Goal: Transaction & Acquisition: Purchase product/service

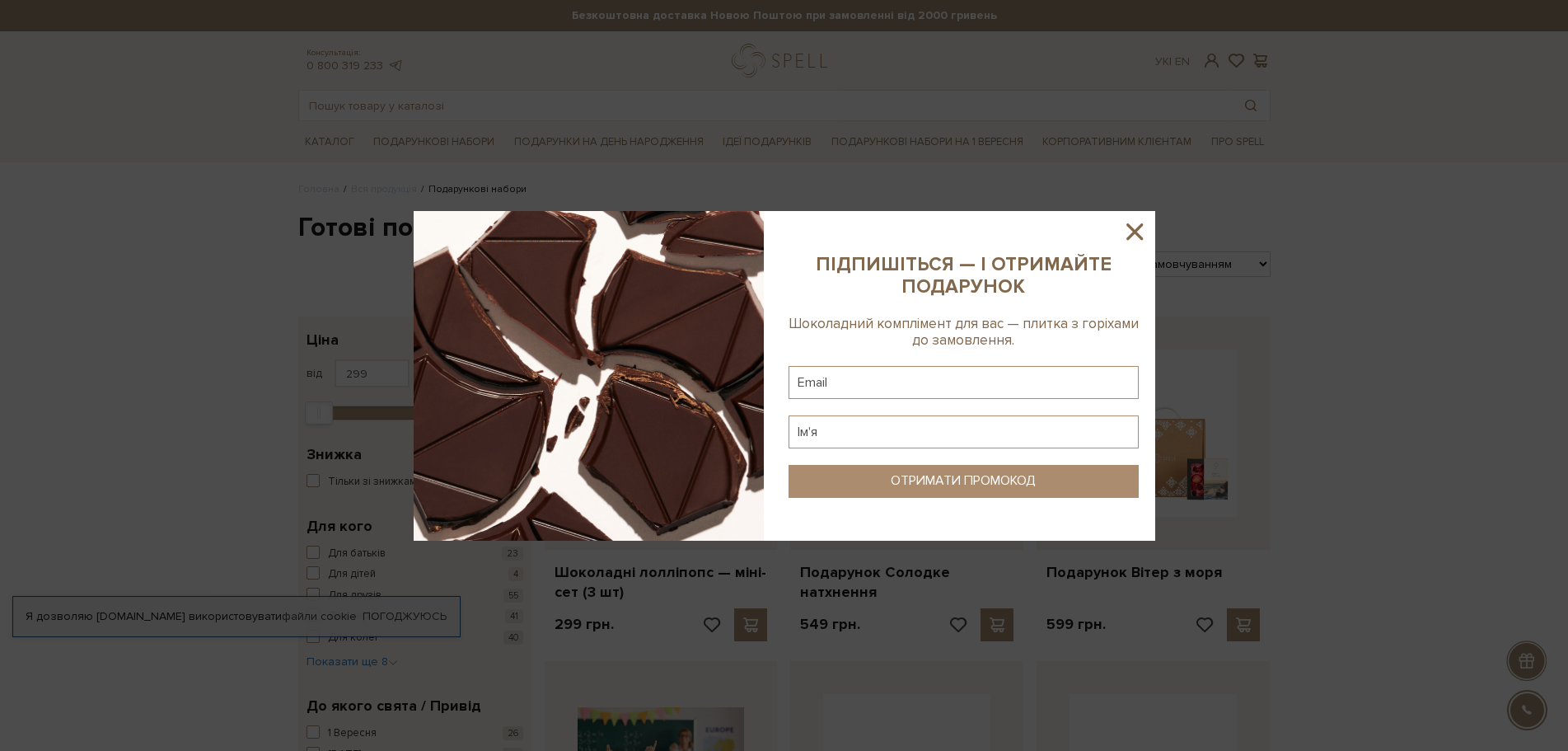
click at [1139, 236] on icon at bounding box center [1134, 231] width 16 height 16
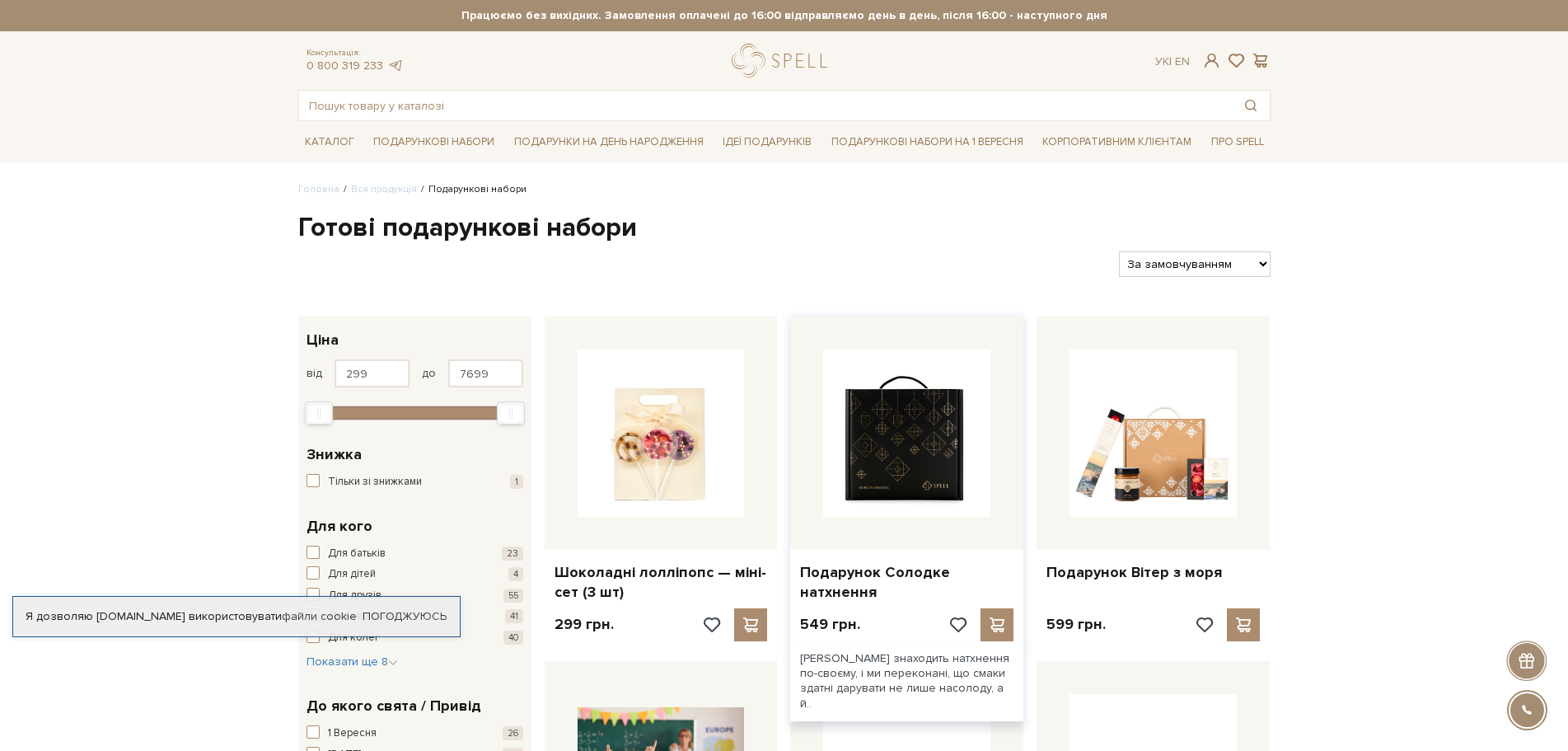
scroll to position [329, 0]
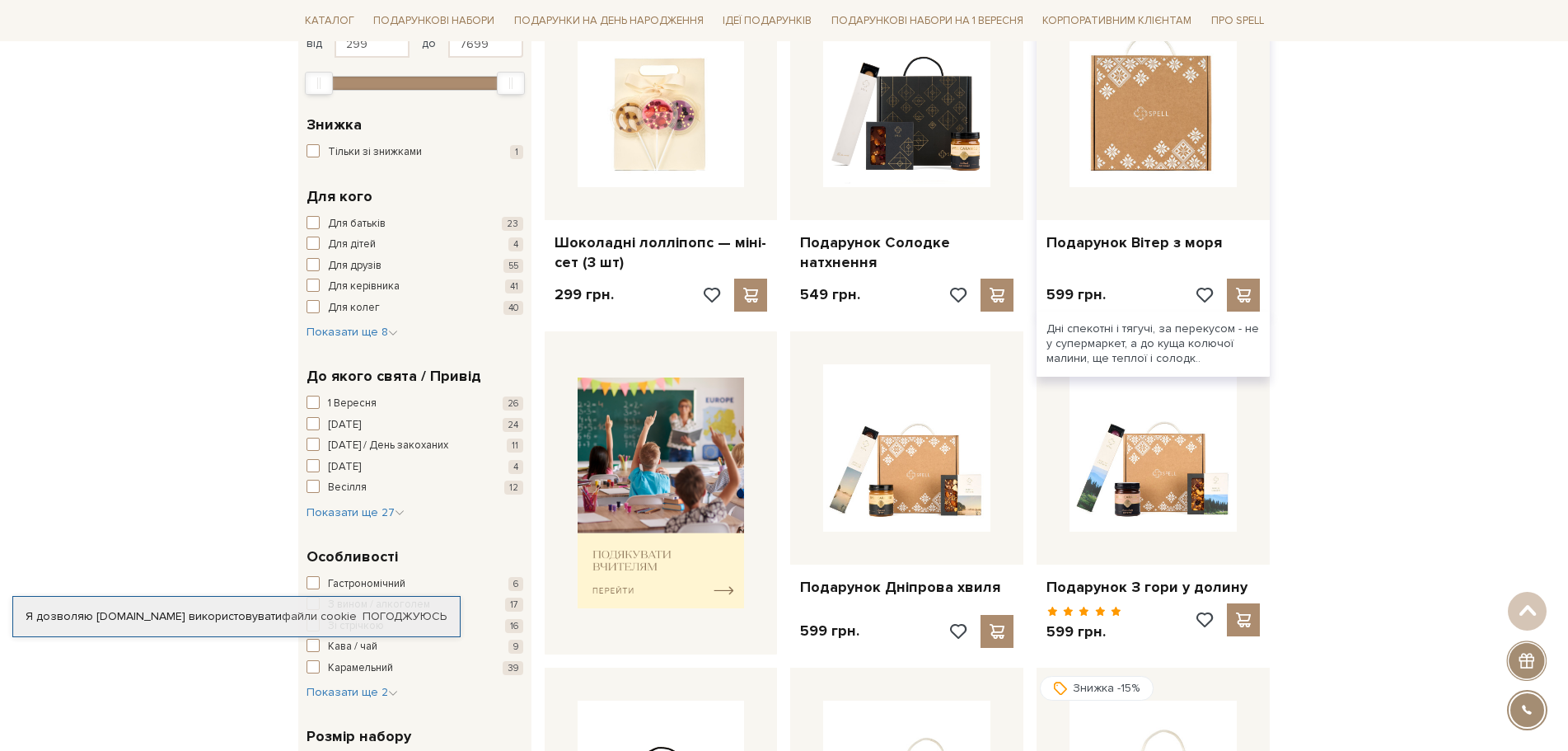
click at [1171, 173] on img at bounding box center [1153, 103] width 167 height 167
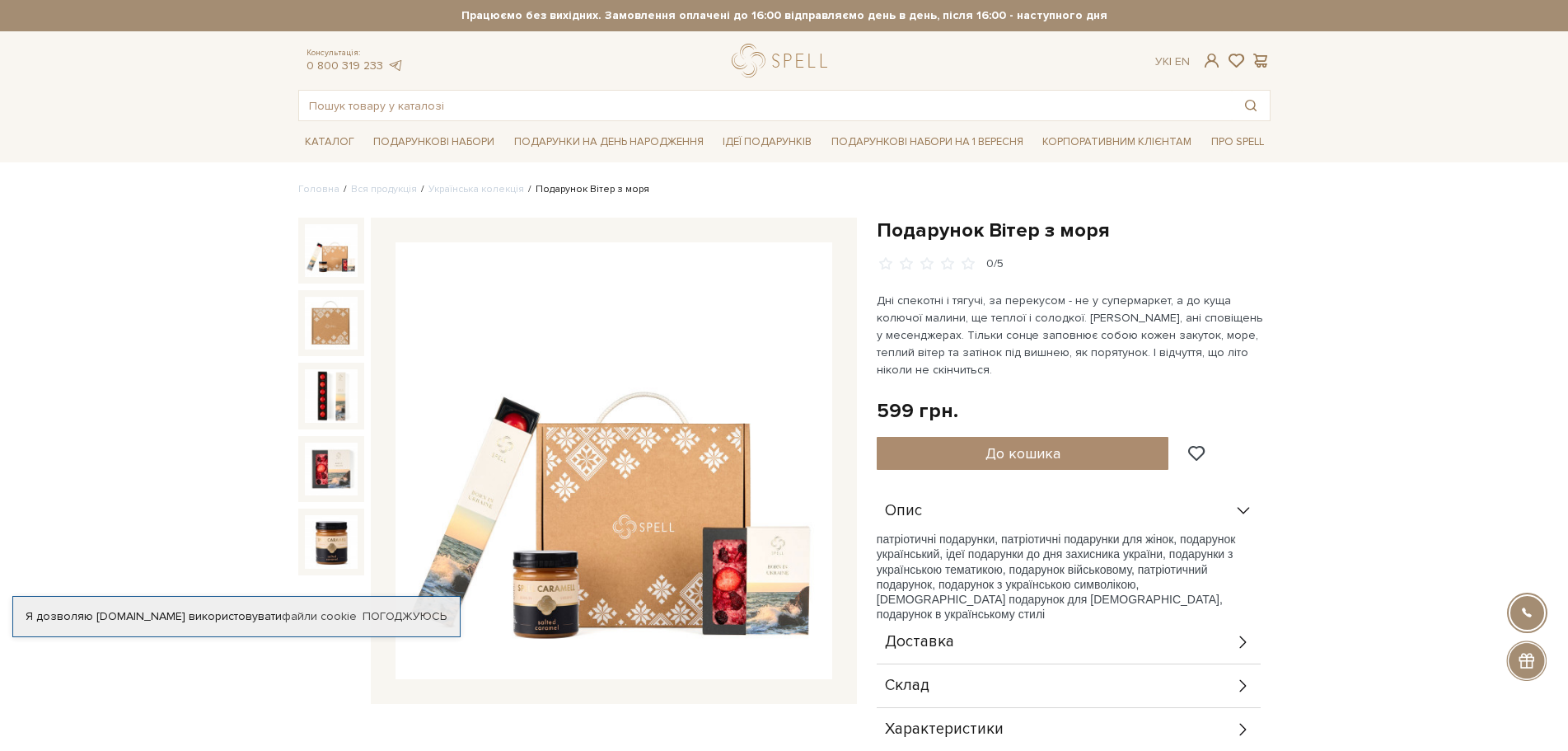
scroll to position [82, 0]
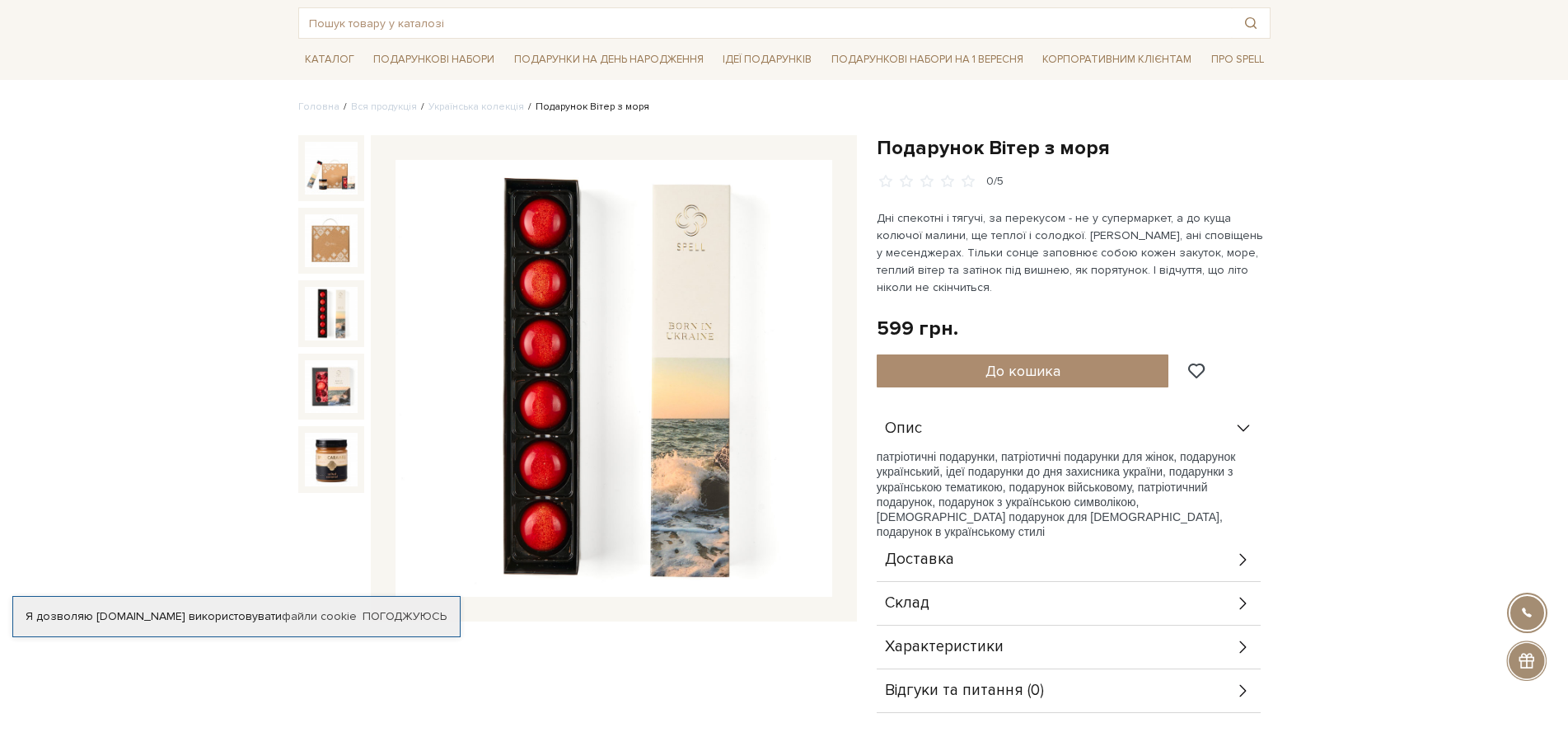
click at [326, 302] on img at bounding box center [331, 313] width 53 height 53
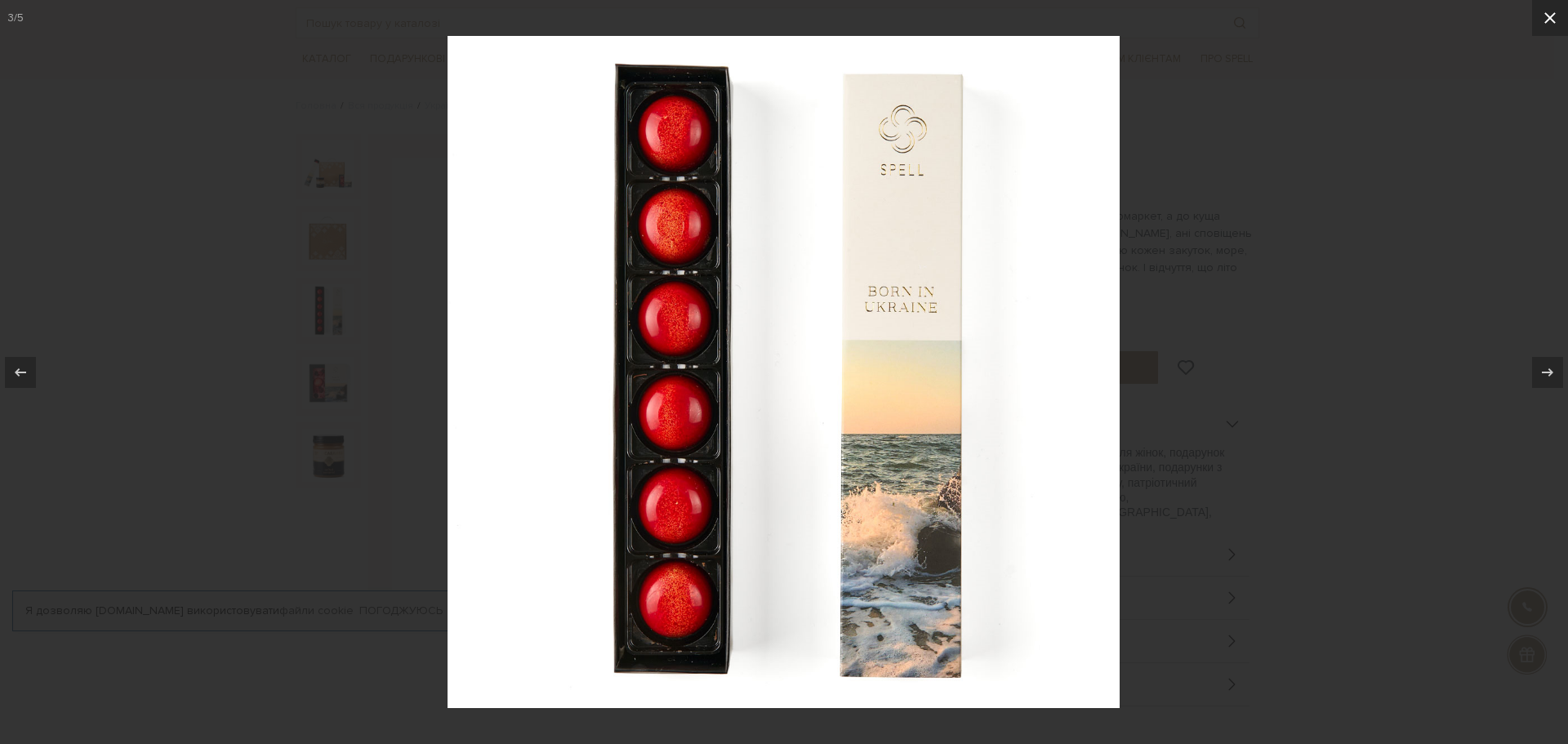
click at [1549, 19] on icon at bounding box center [1549, 18] width 11 height 11
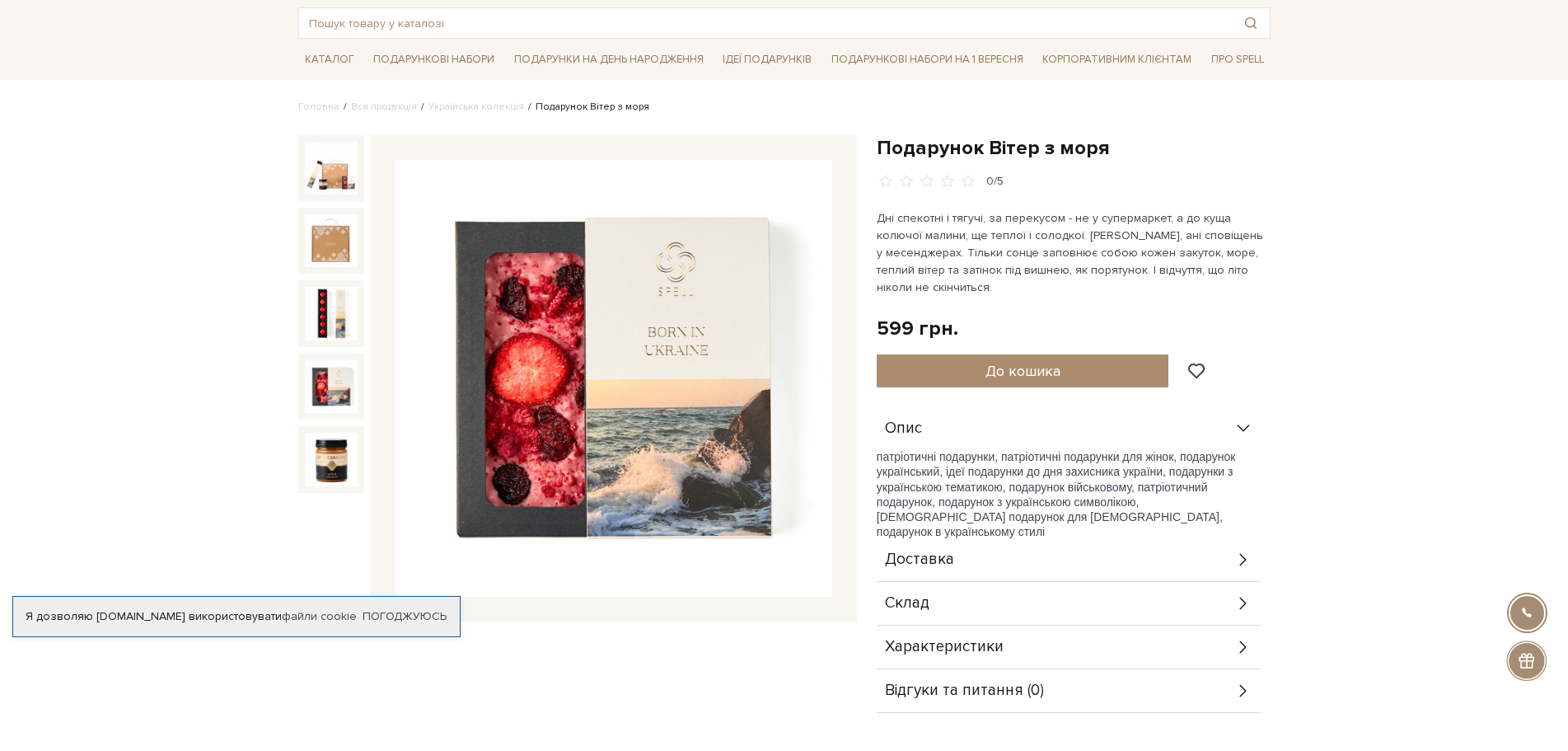
click at [317, 401] on img at bounding box center [331, 387] width 53 height 53
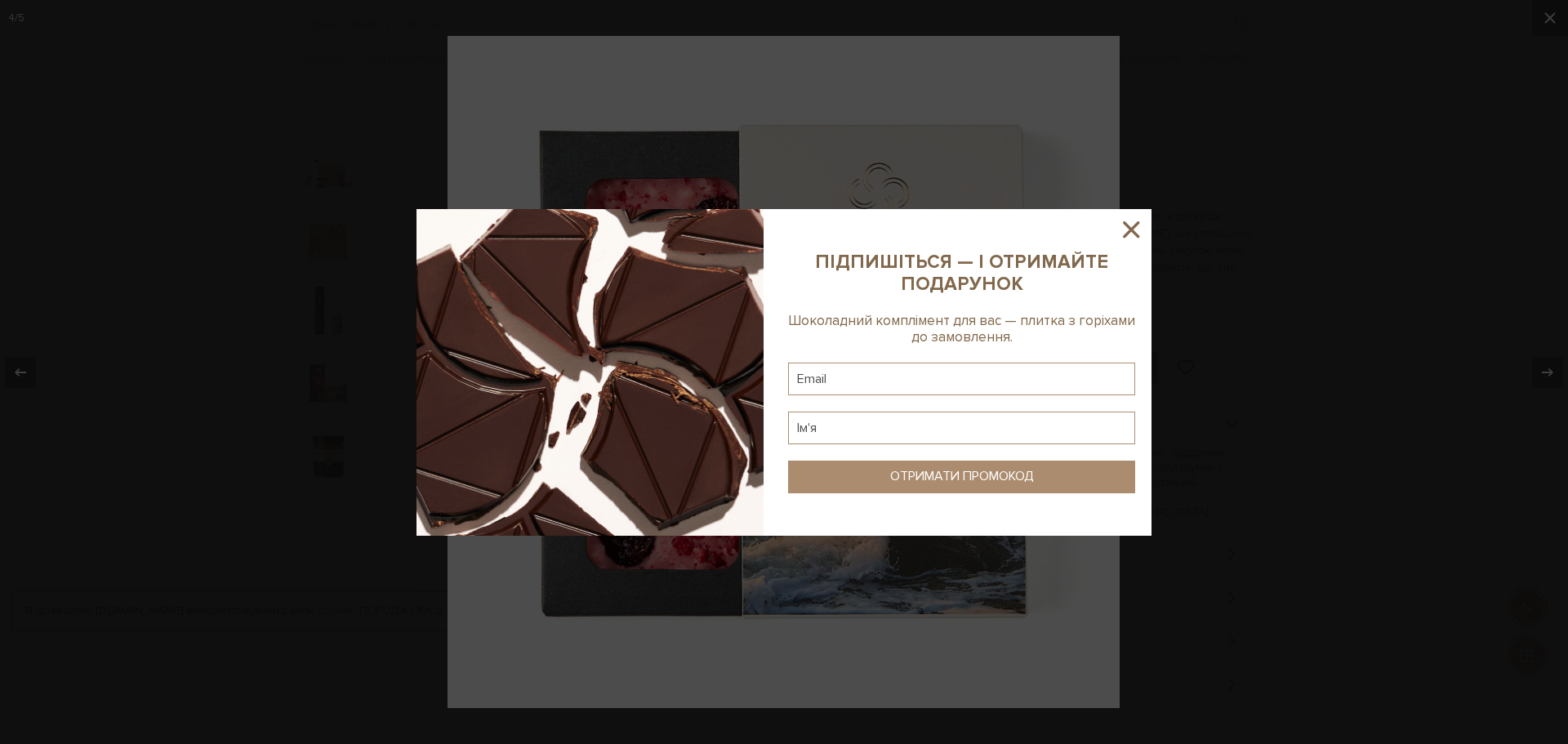
click at [1125, 229] on icon at bounding box center [1131, 230] width 28 height 28
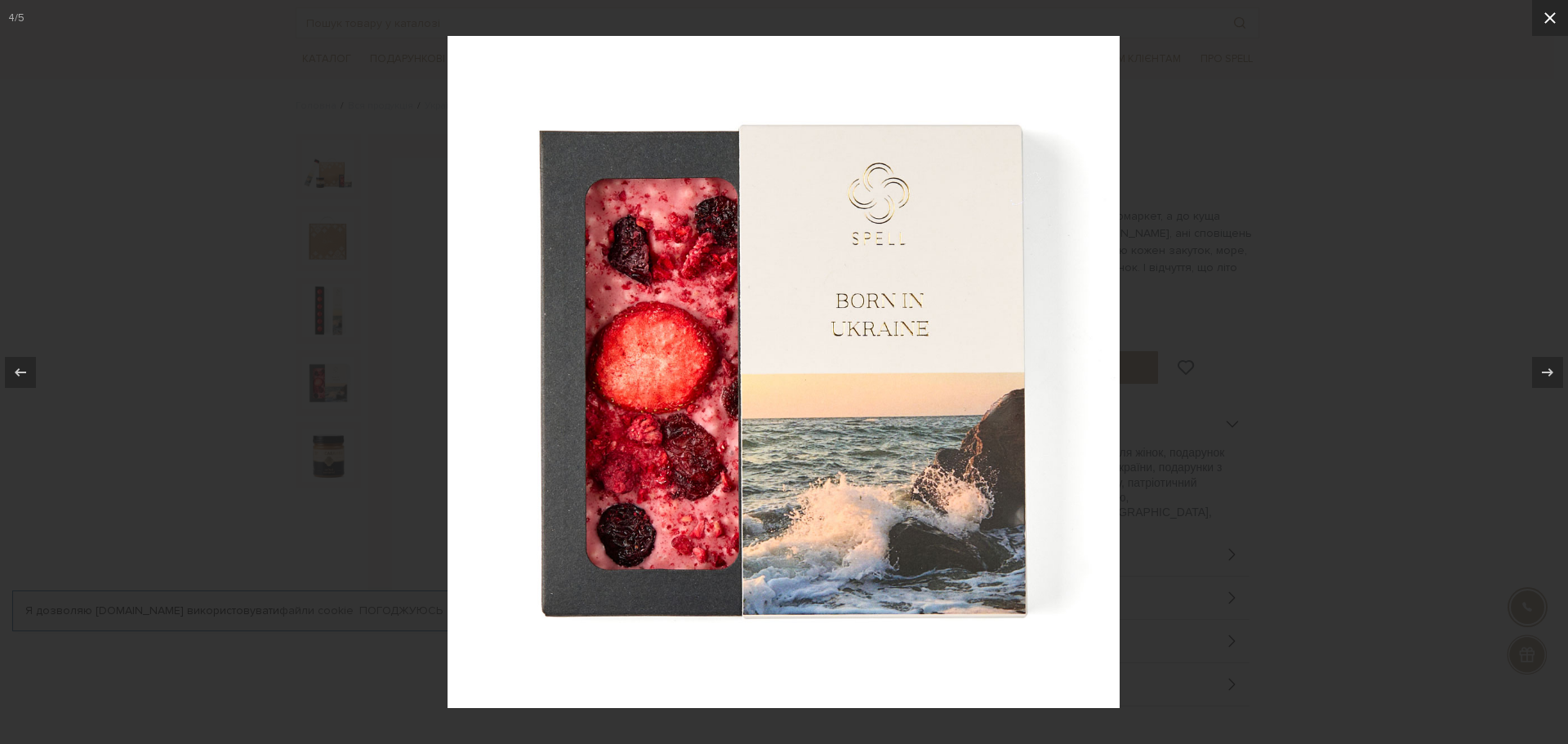
click at [1552, 17] on icon at bounding box center [1549, 18] width 20 height 20
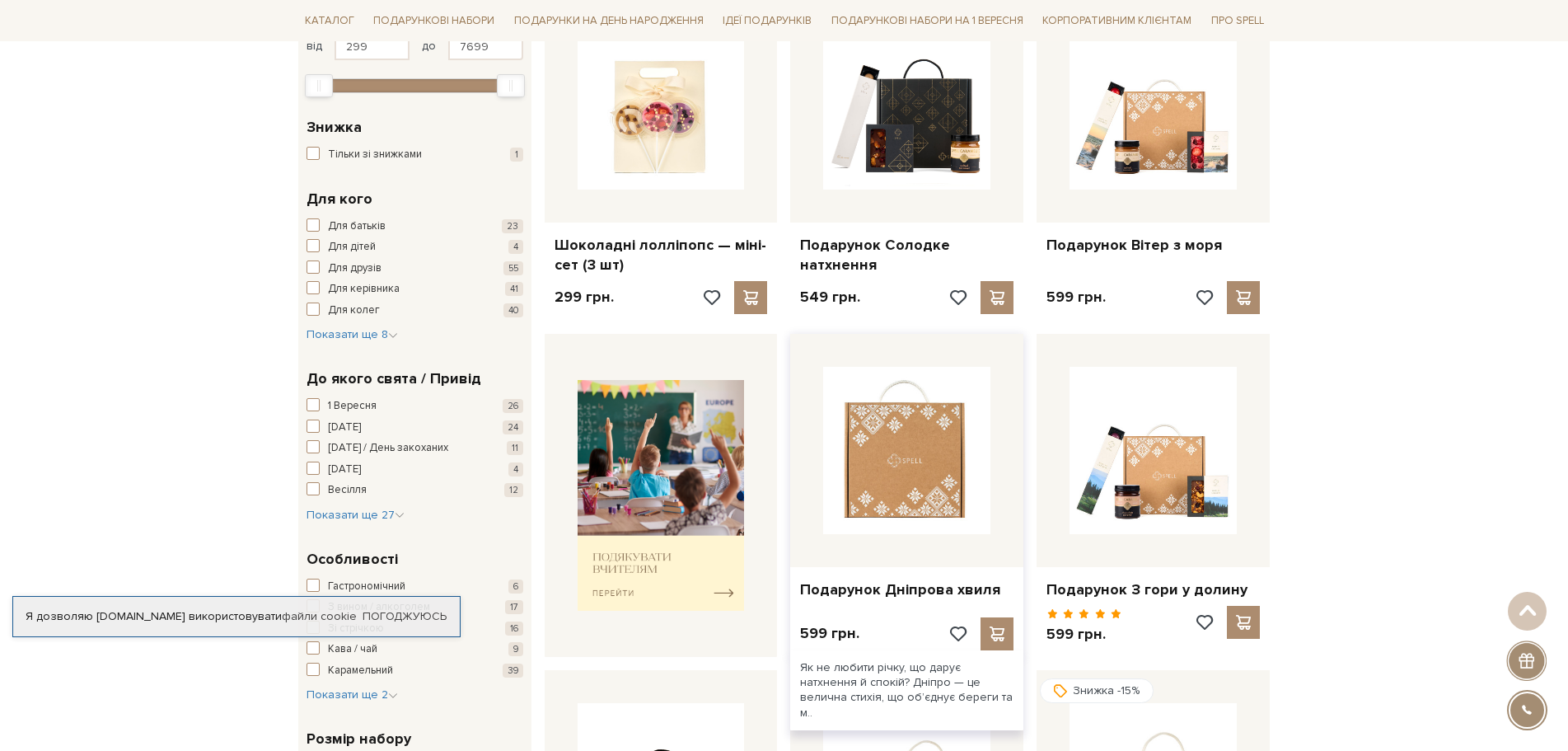
click at [926, 478] on img at bounding box center [906, 450] width 167 height 167
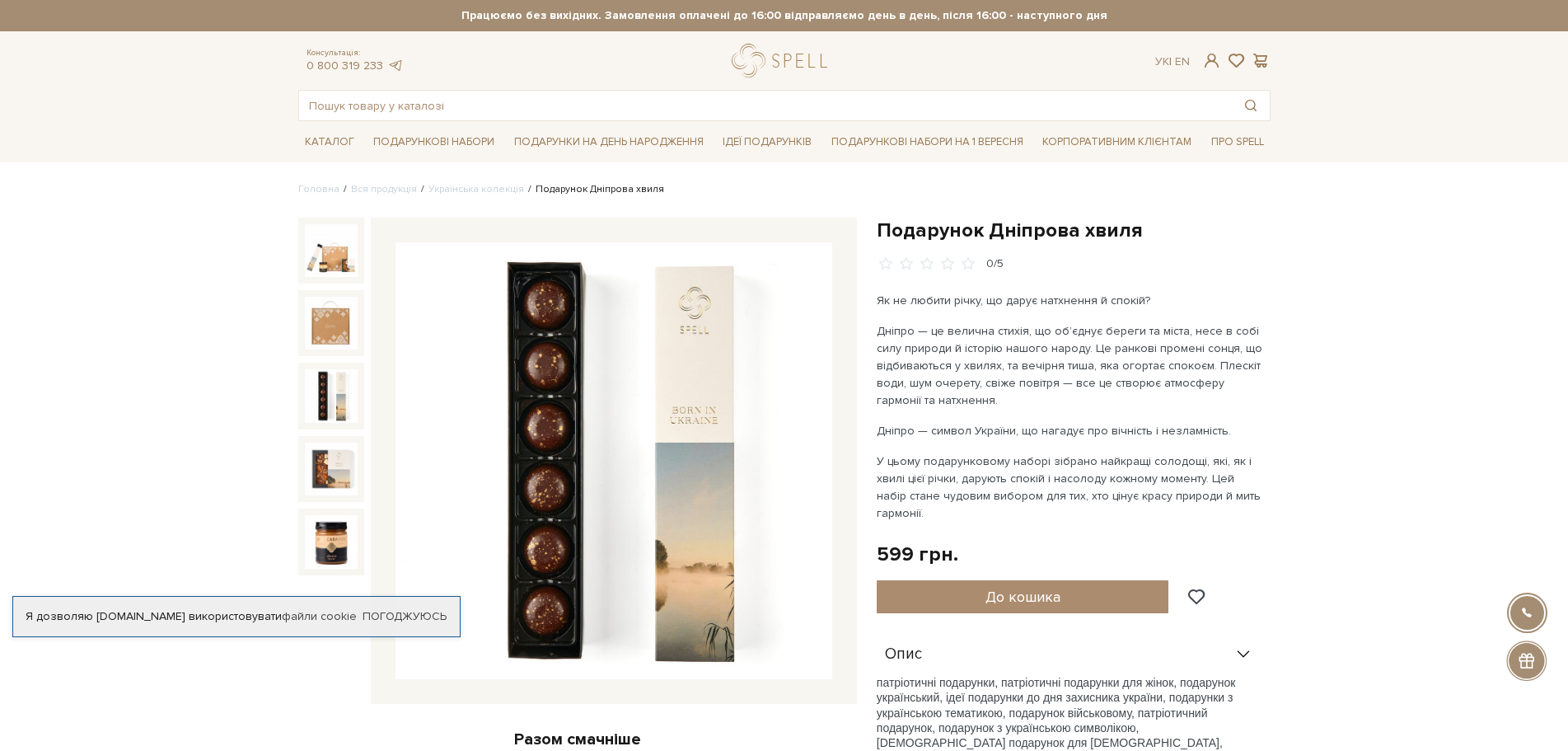
click at [327, 378] on img at bounding box center [331, 395] width 53 height 53
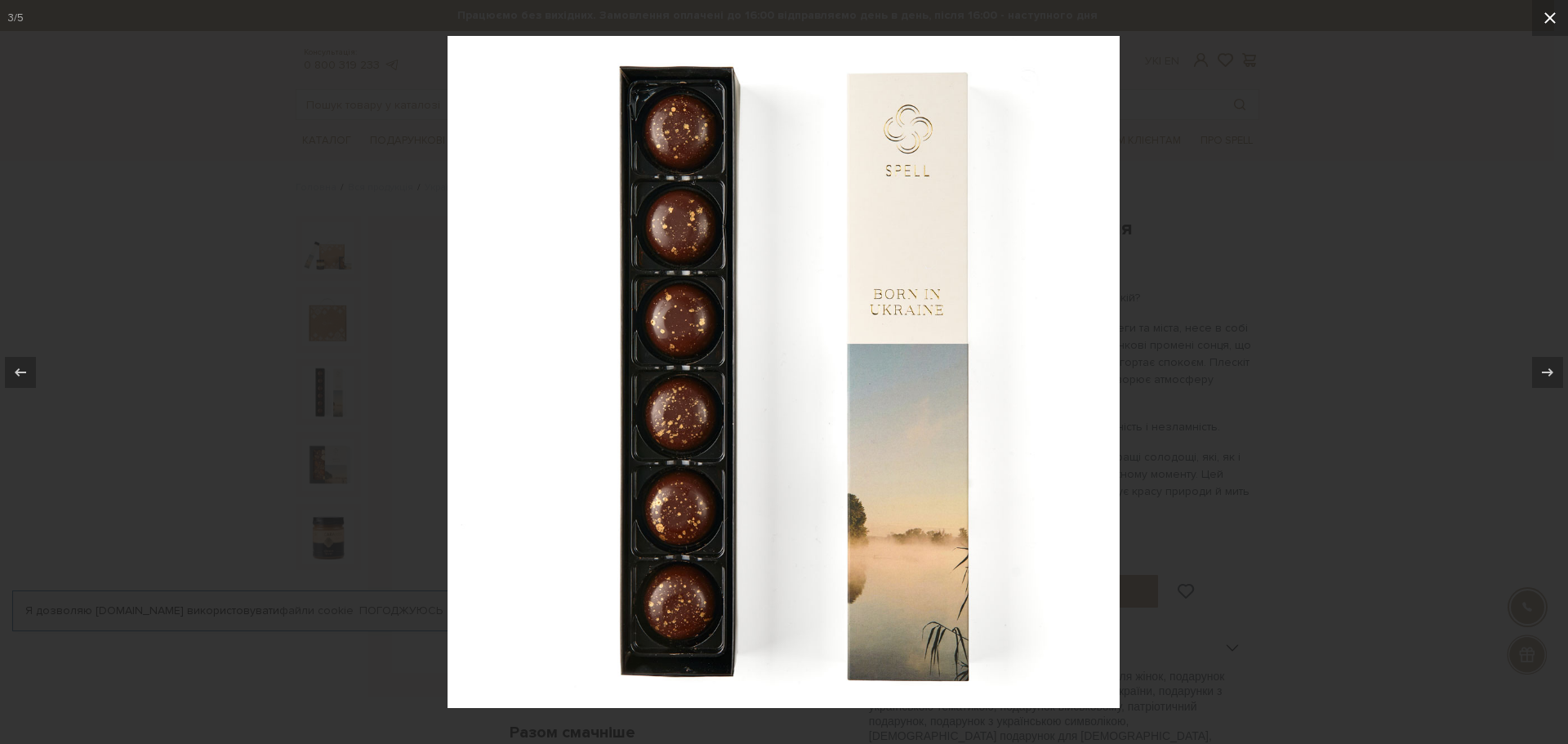
click at [1552, 17] on icon at bounding box center [1549, 18] width 20 height 20
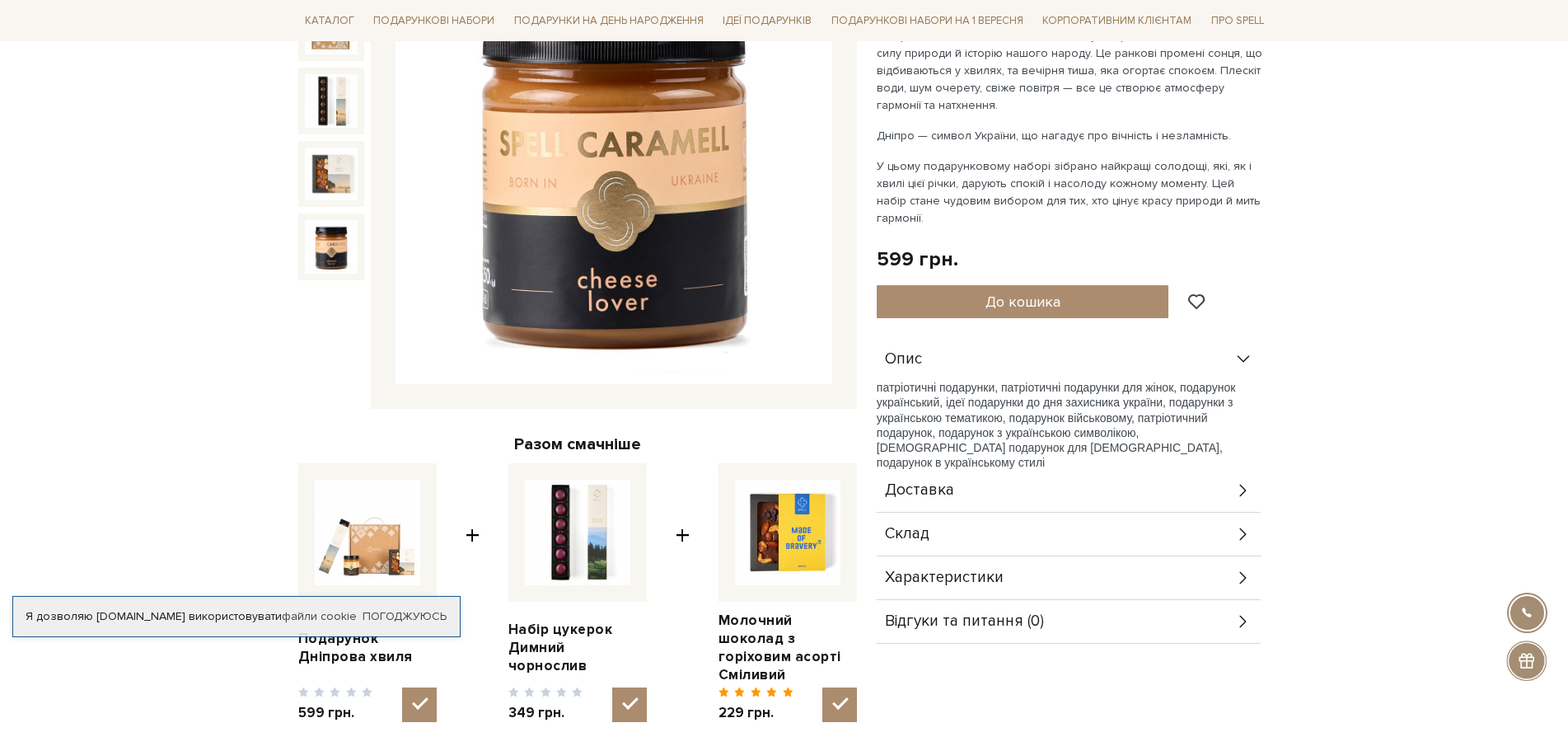
scroll to position [329, 0]
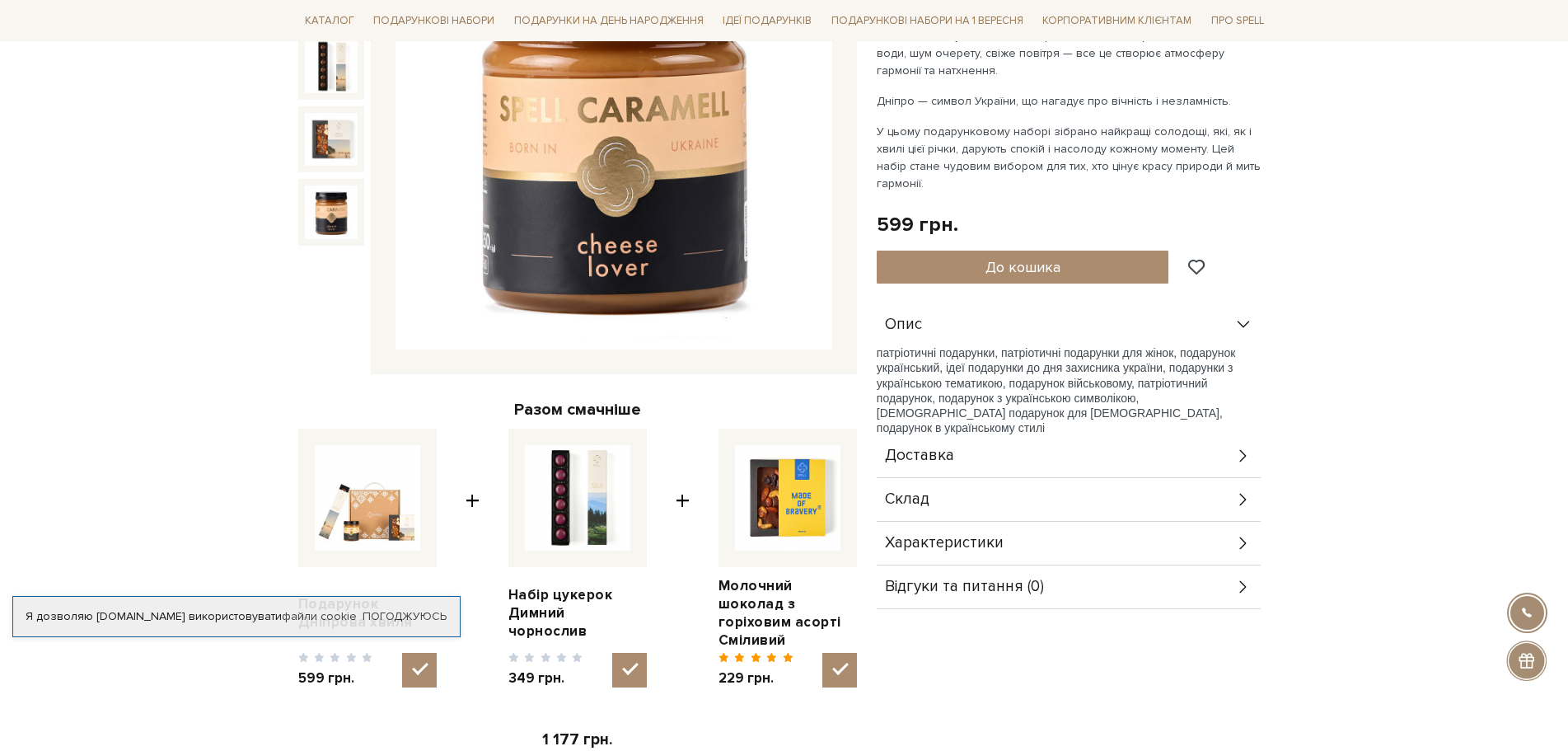
click at [1246, 498] on icon at bounding box center [1243, 498] width 18 height 18
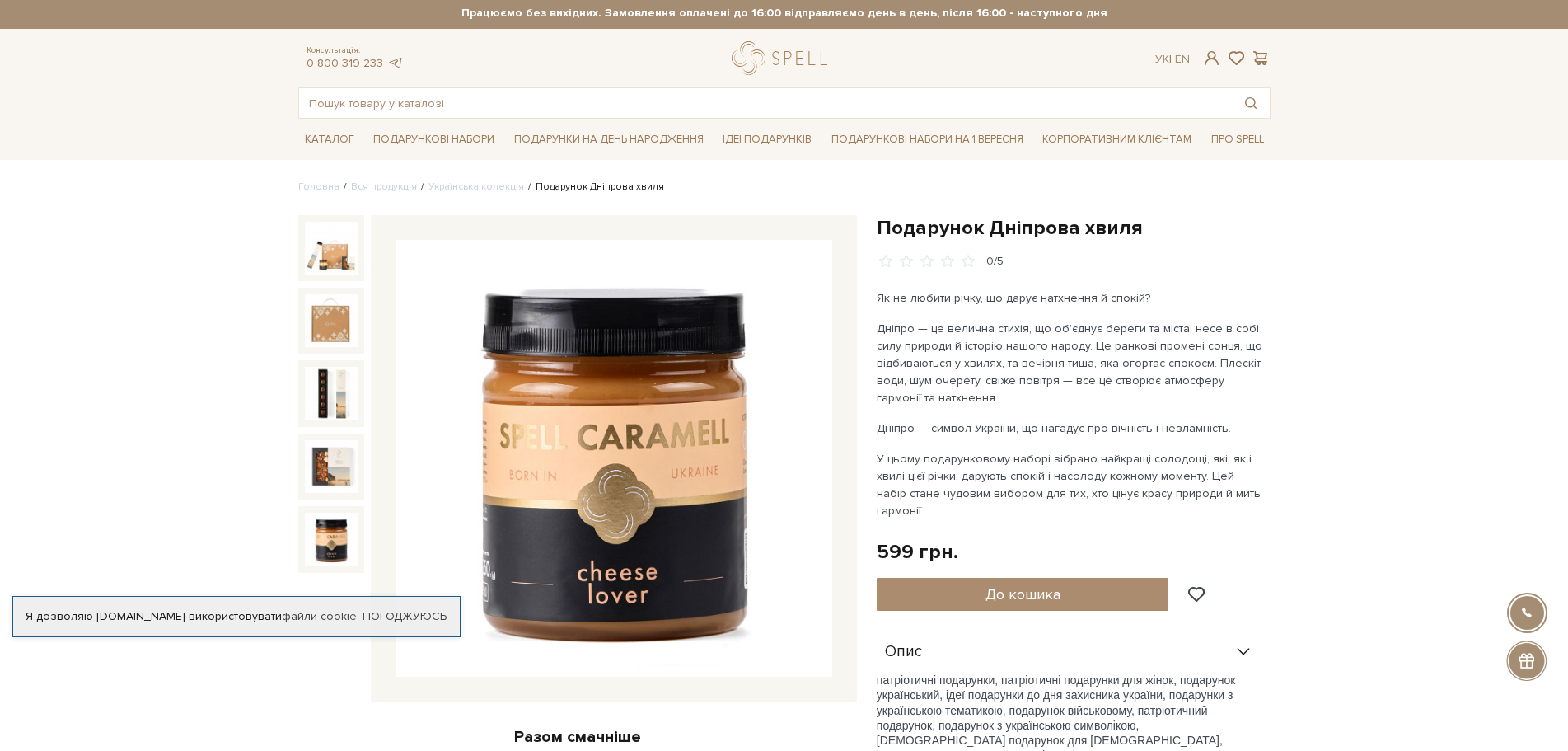
scroll to position [0, 0]
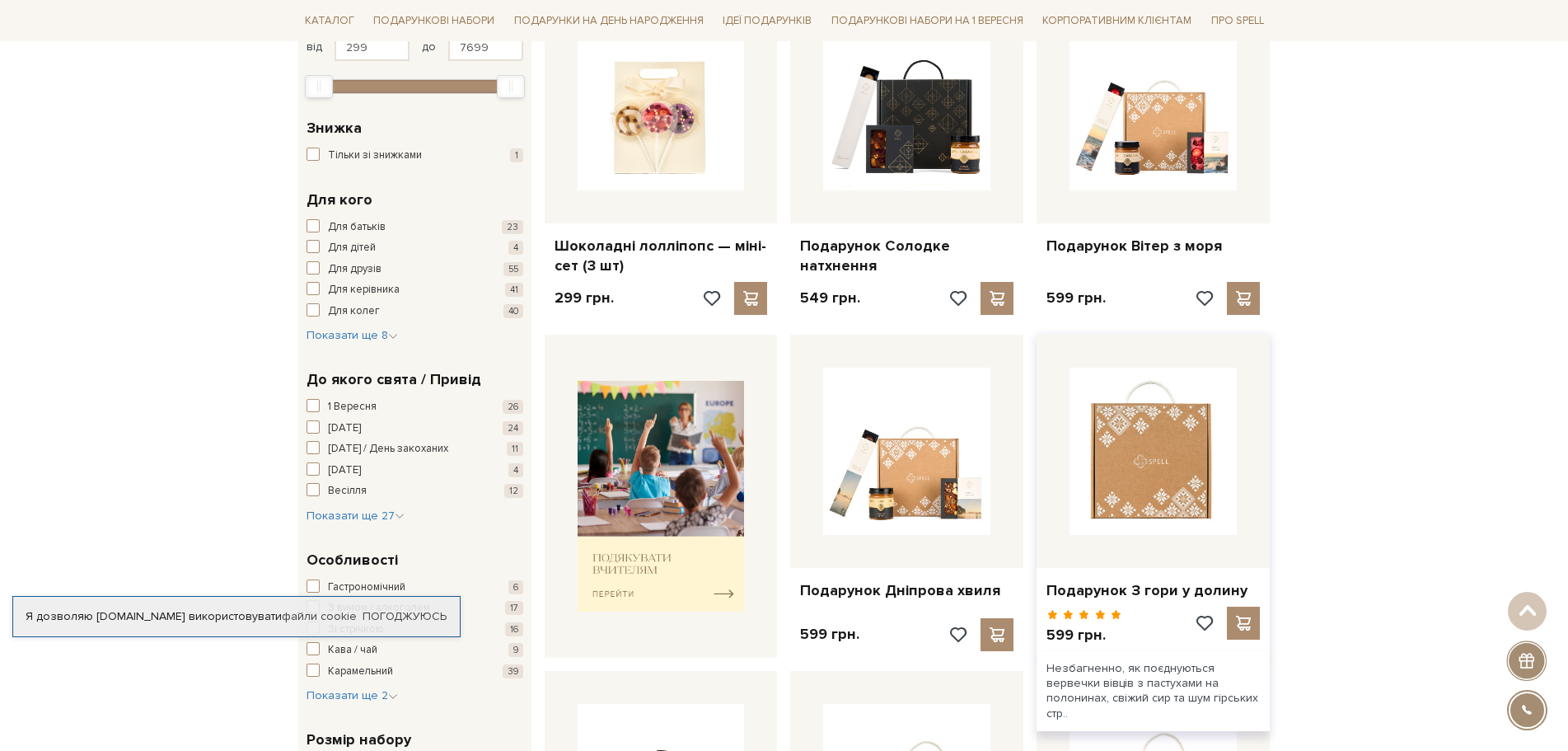
click at [1177, 457] on img at bounding box center [1153, 451] width 167 height 167
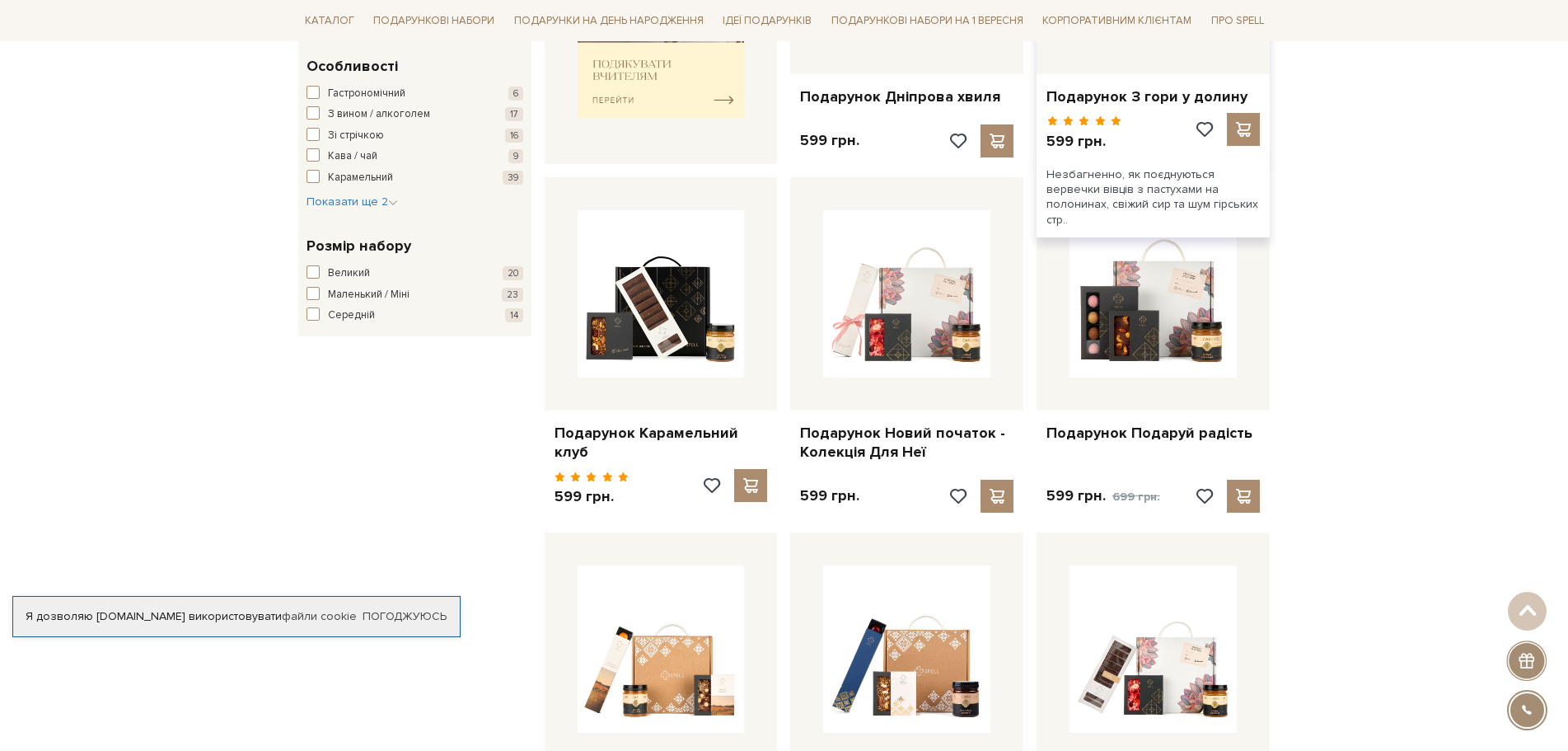
scroll to position [1067, 0]
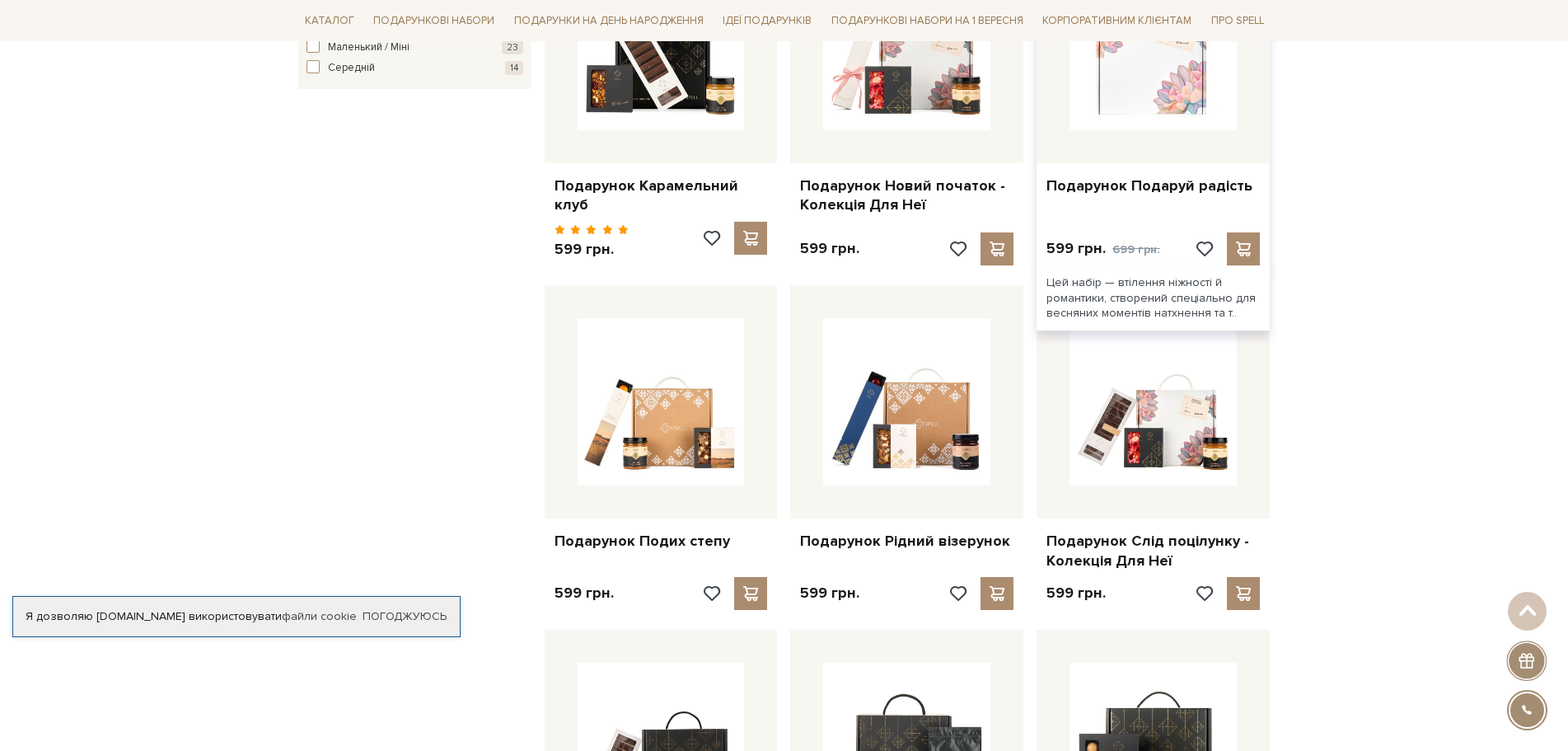
click at [1127, 90] on img at bounding box center [1153, 46] width 167 height 167
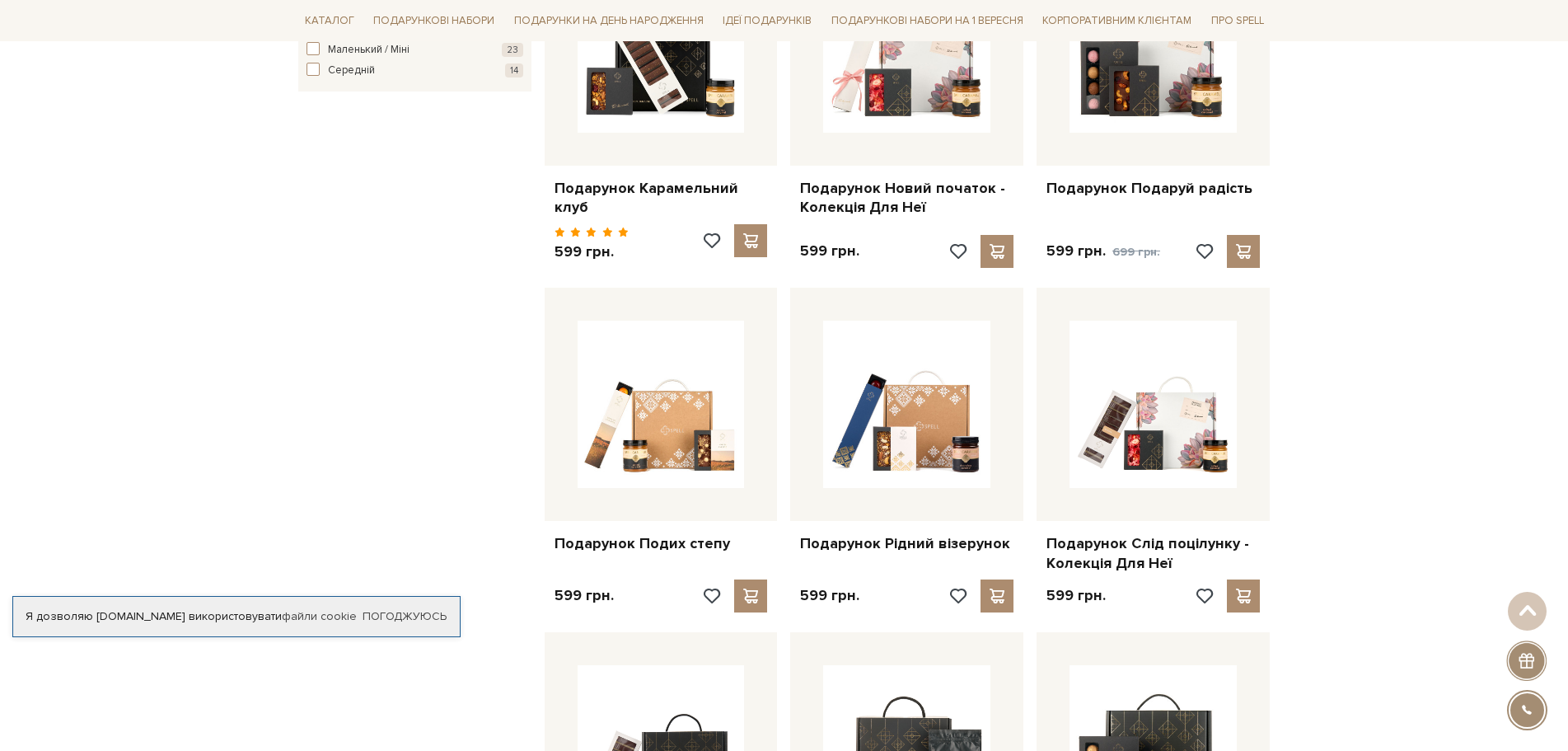
scroll to position [1064, 0]
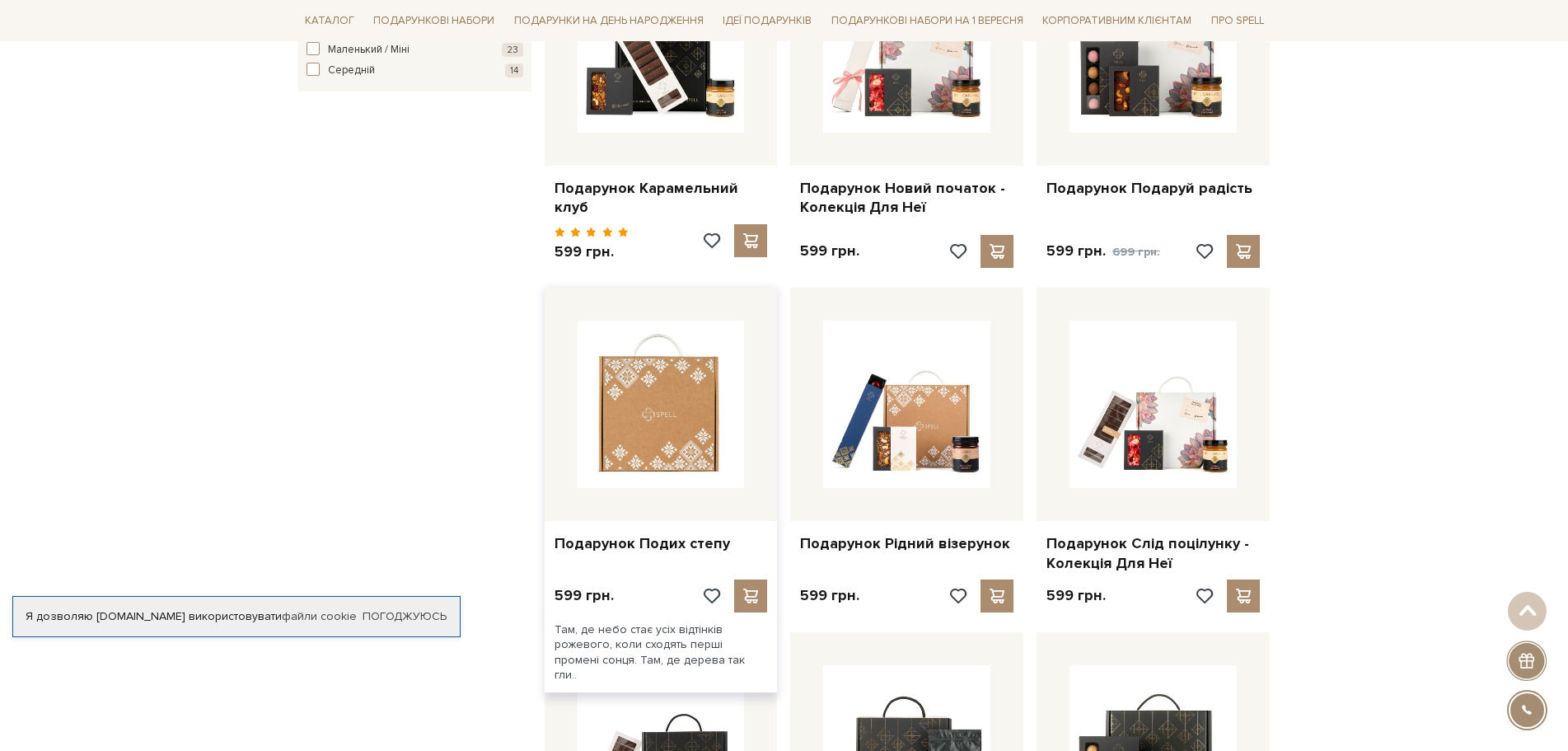
click at [650, 399] on img at bounding box center [661, 404] width 167 height 167
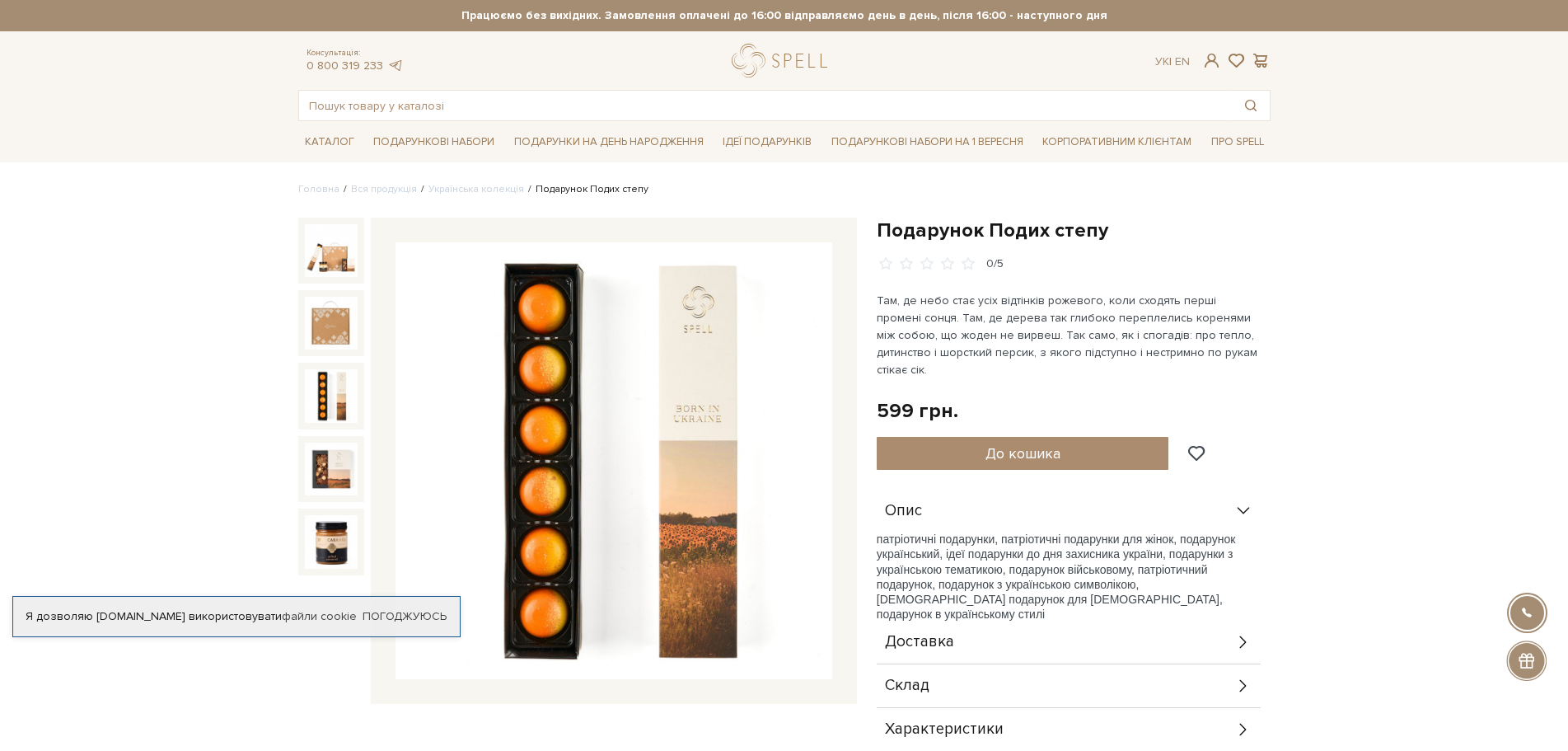
click at [329, 406] on img at bounding box center [331, 395] width 53 height 53
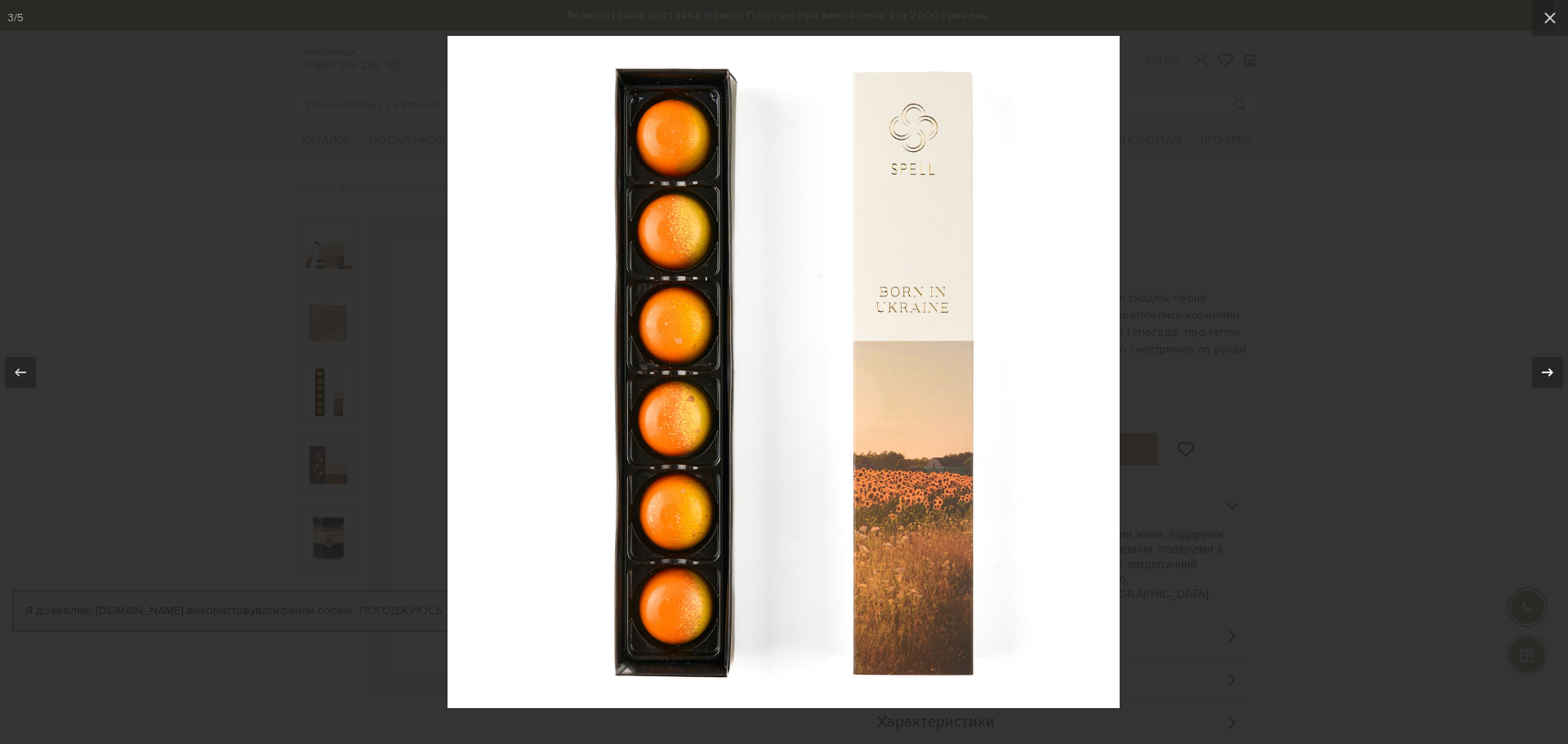
click at [1536, 370] on div at bounding box center [1546, 372] width 31 height 31
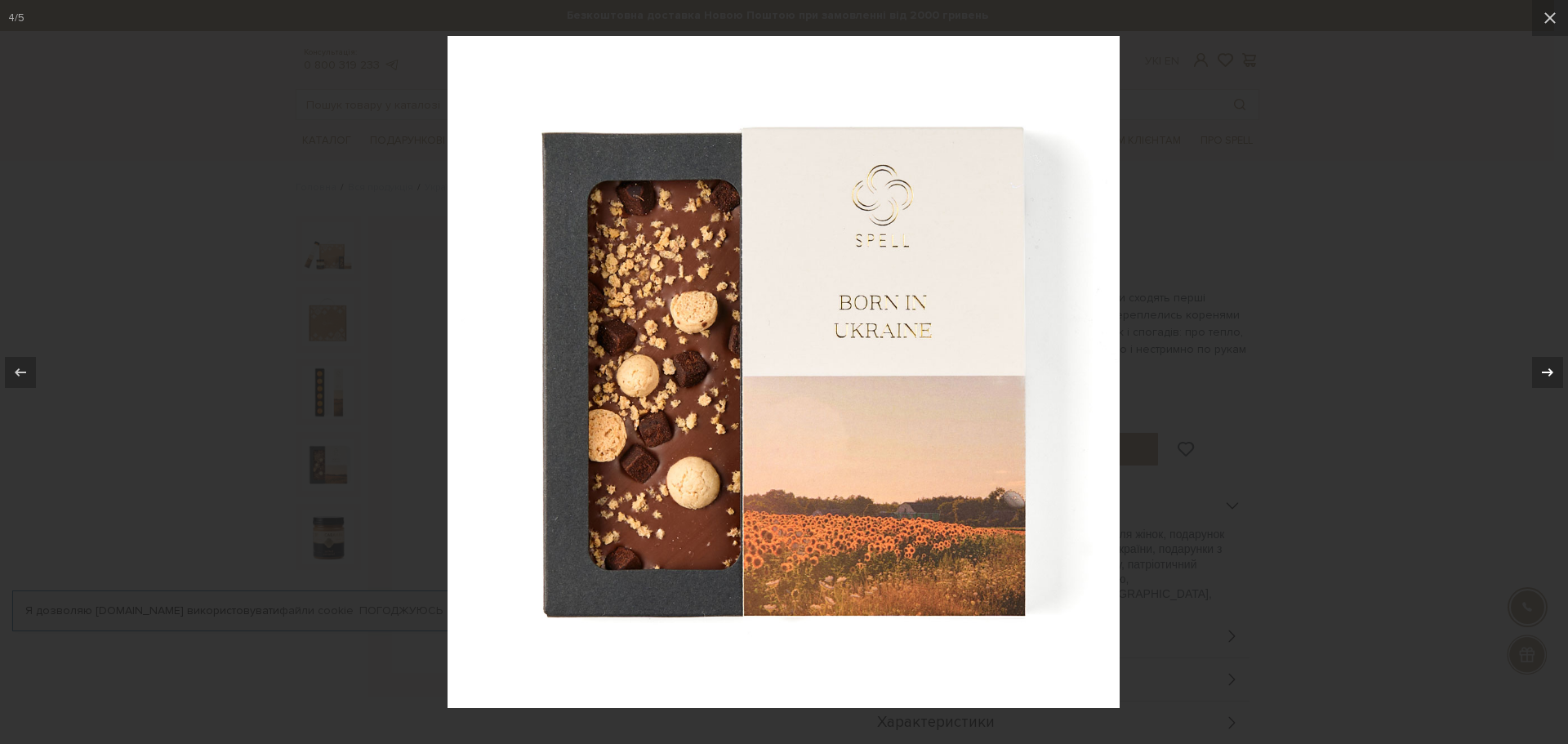
click at [1537, 372] on icon at bounding box center [1546, 372] width 20 height 20
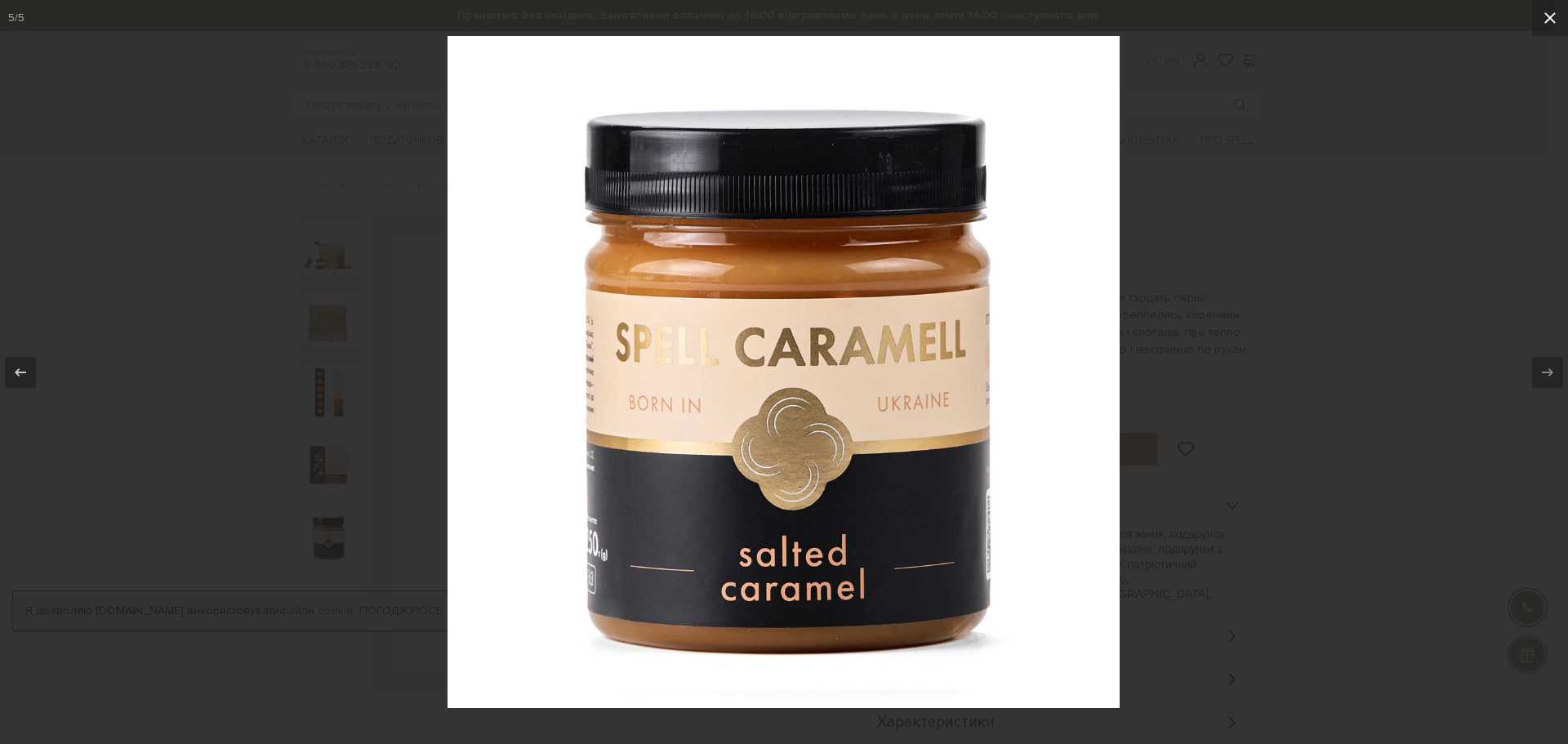
click at [1541, 19] on button at bounding box center [1549, 18] width 36 height 36
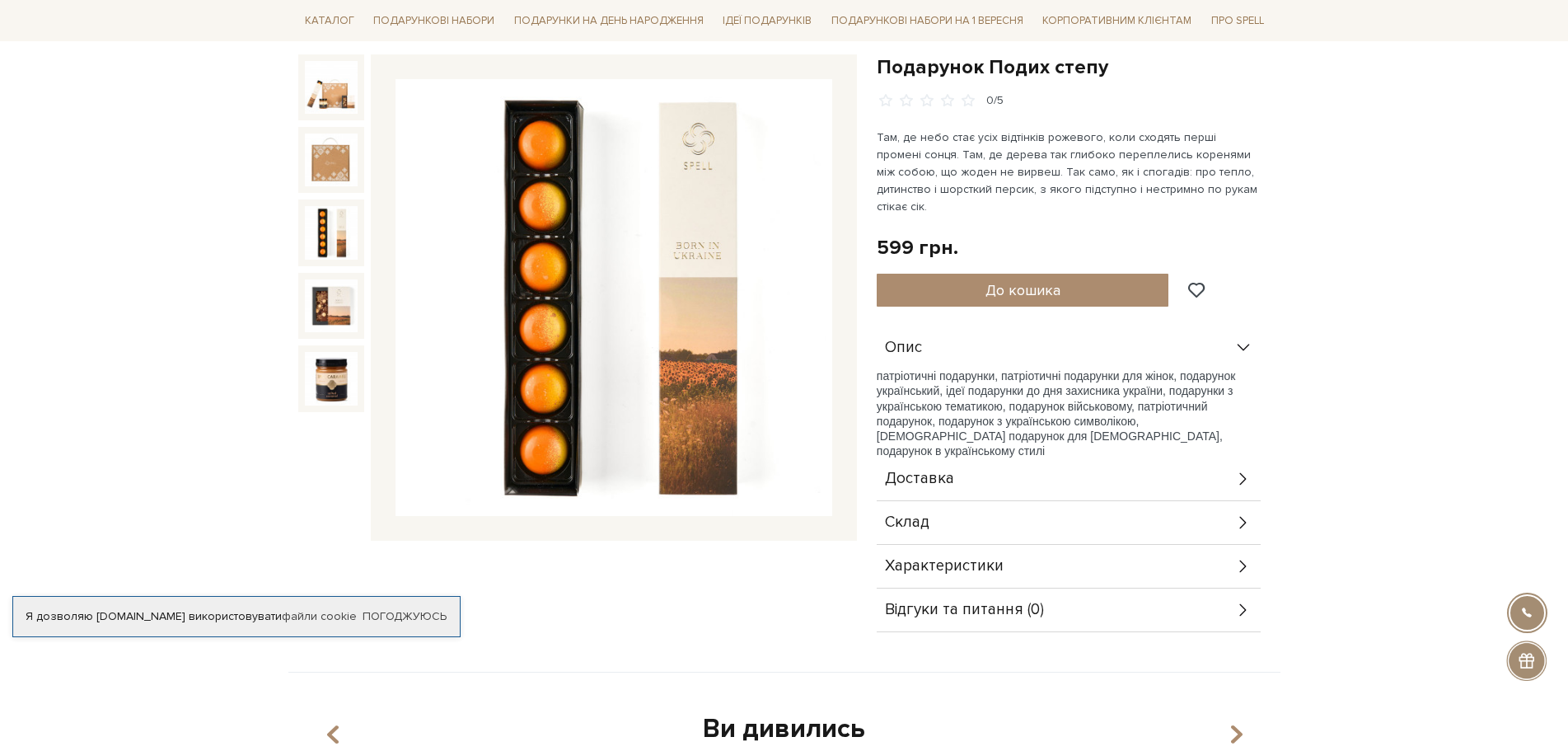
scroll to position [165, 0]
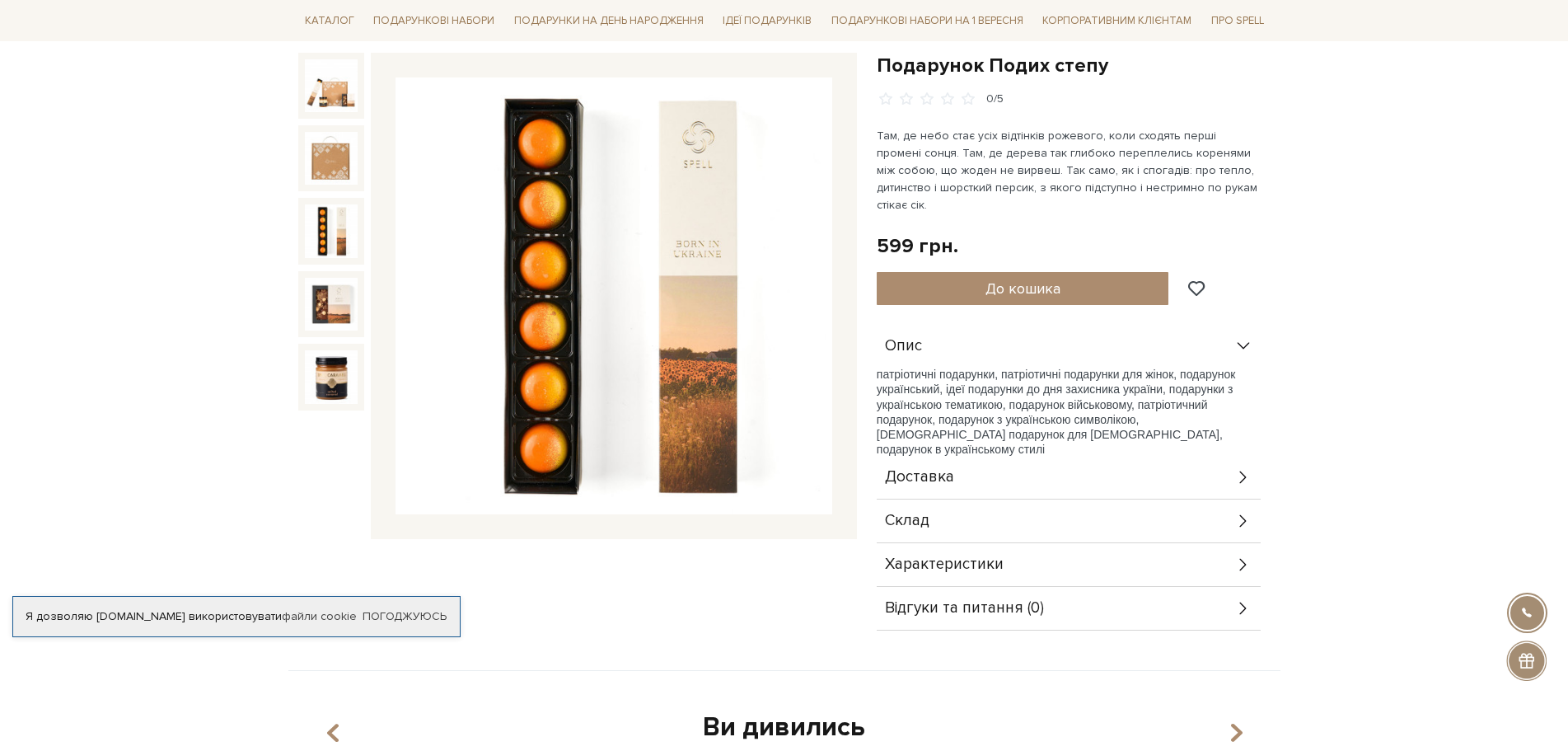
click at [1243, 512] on icon at bounding box center [1243, 520] width 18 height 18
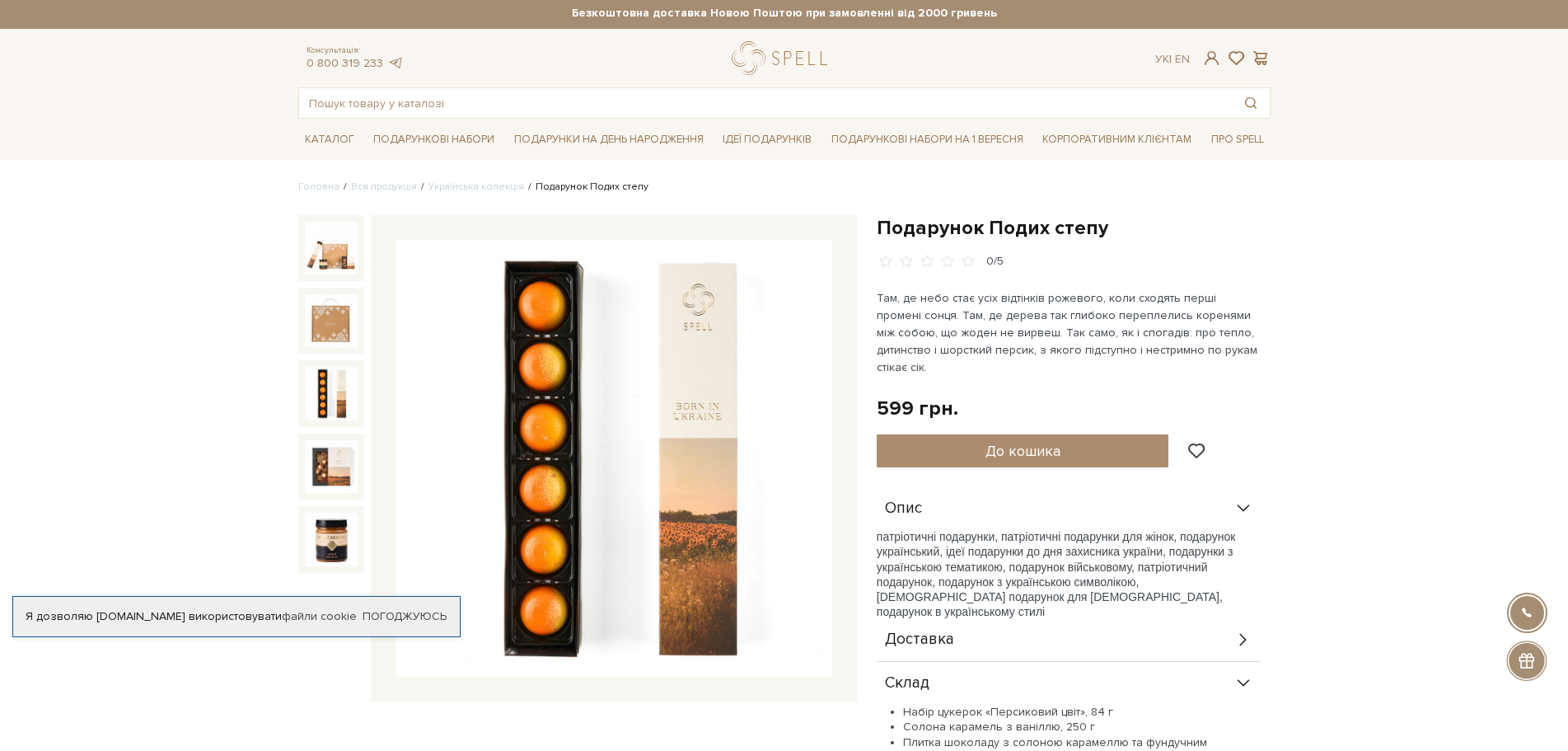
scroll to position [0, 0]
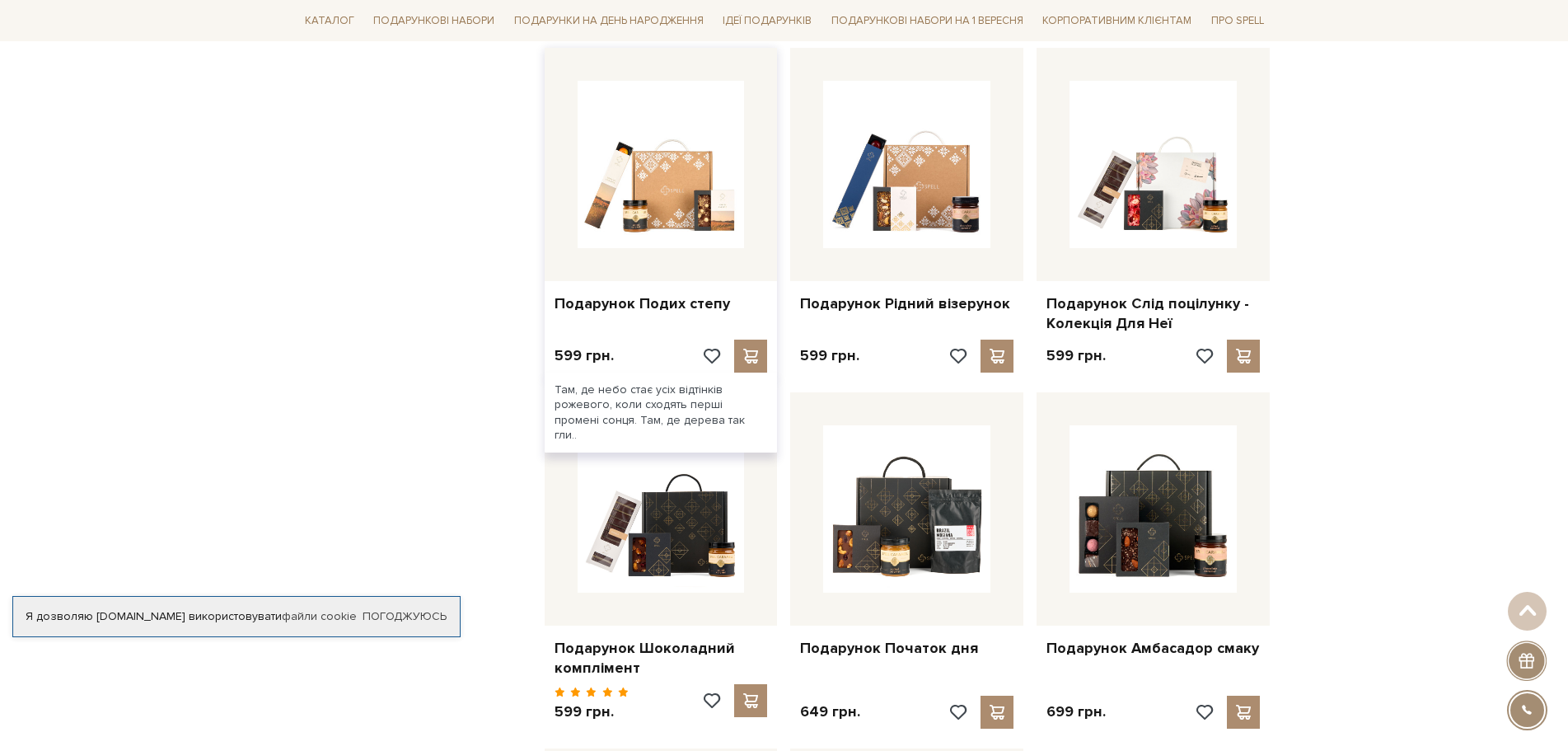
scroll to position [1062, 0]
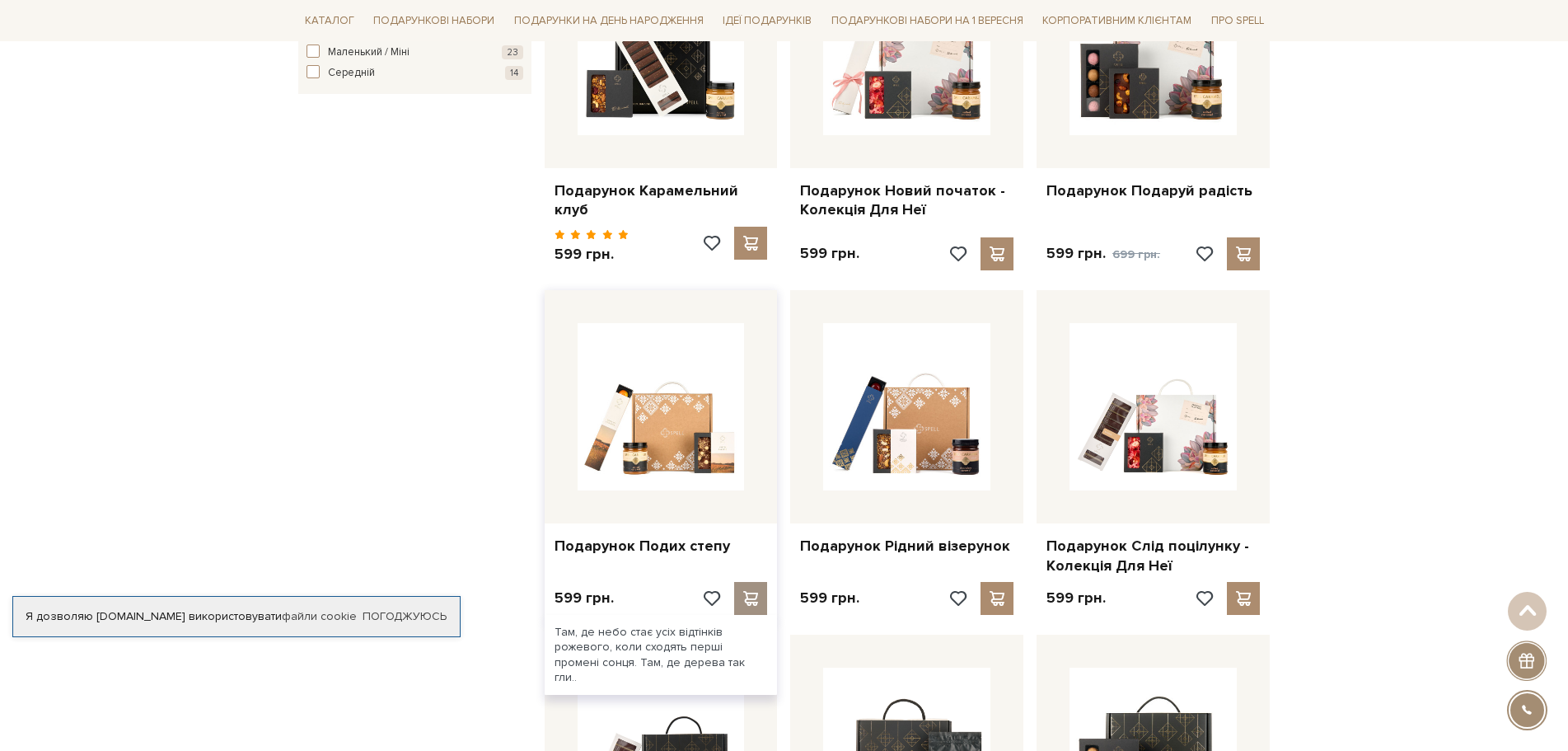
click at [751, 591] on span at bounding box center [751, 599] width 21 height 15
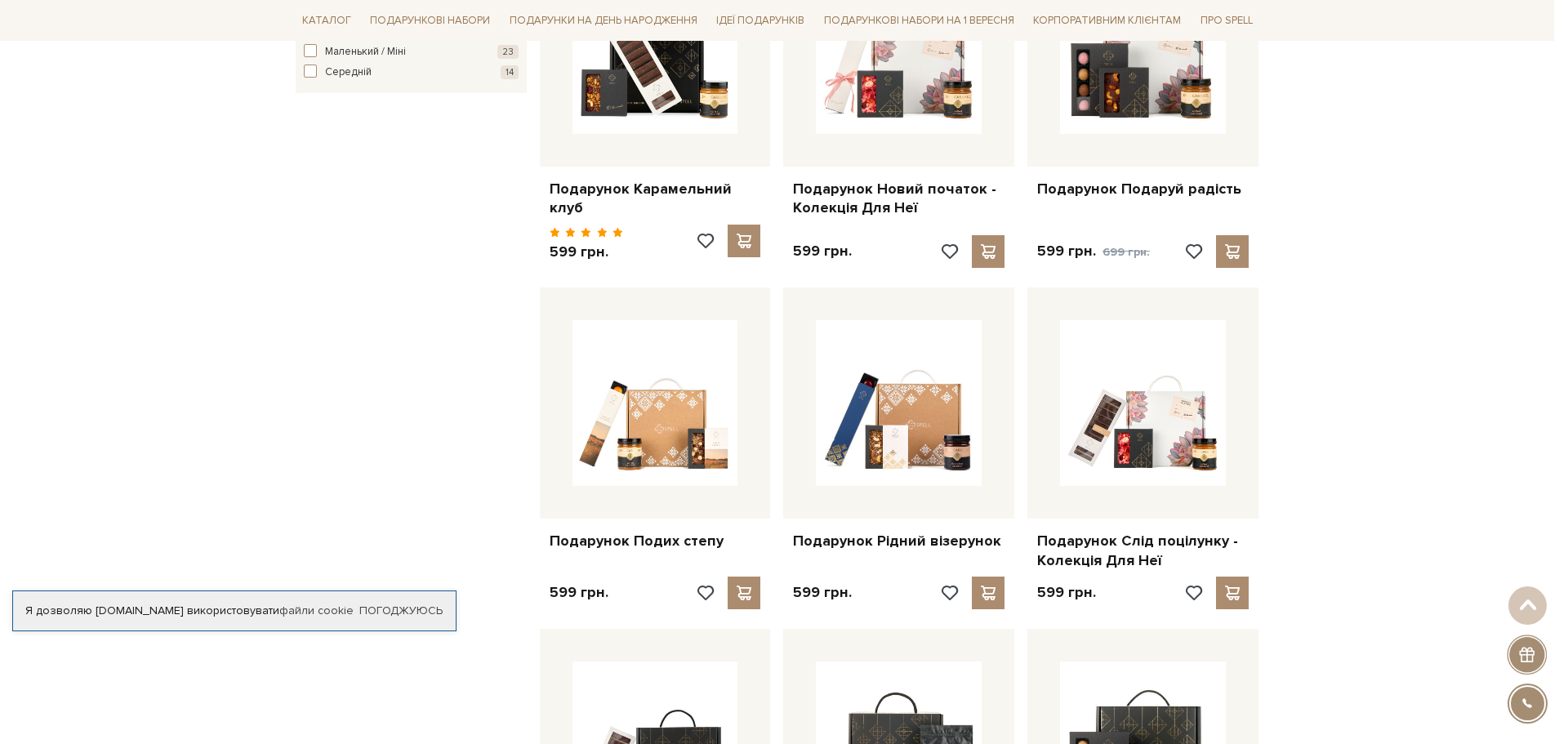
click at [1156, 152] on div at bounding box center [784, 372] width 1568 height 744
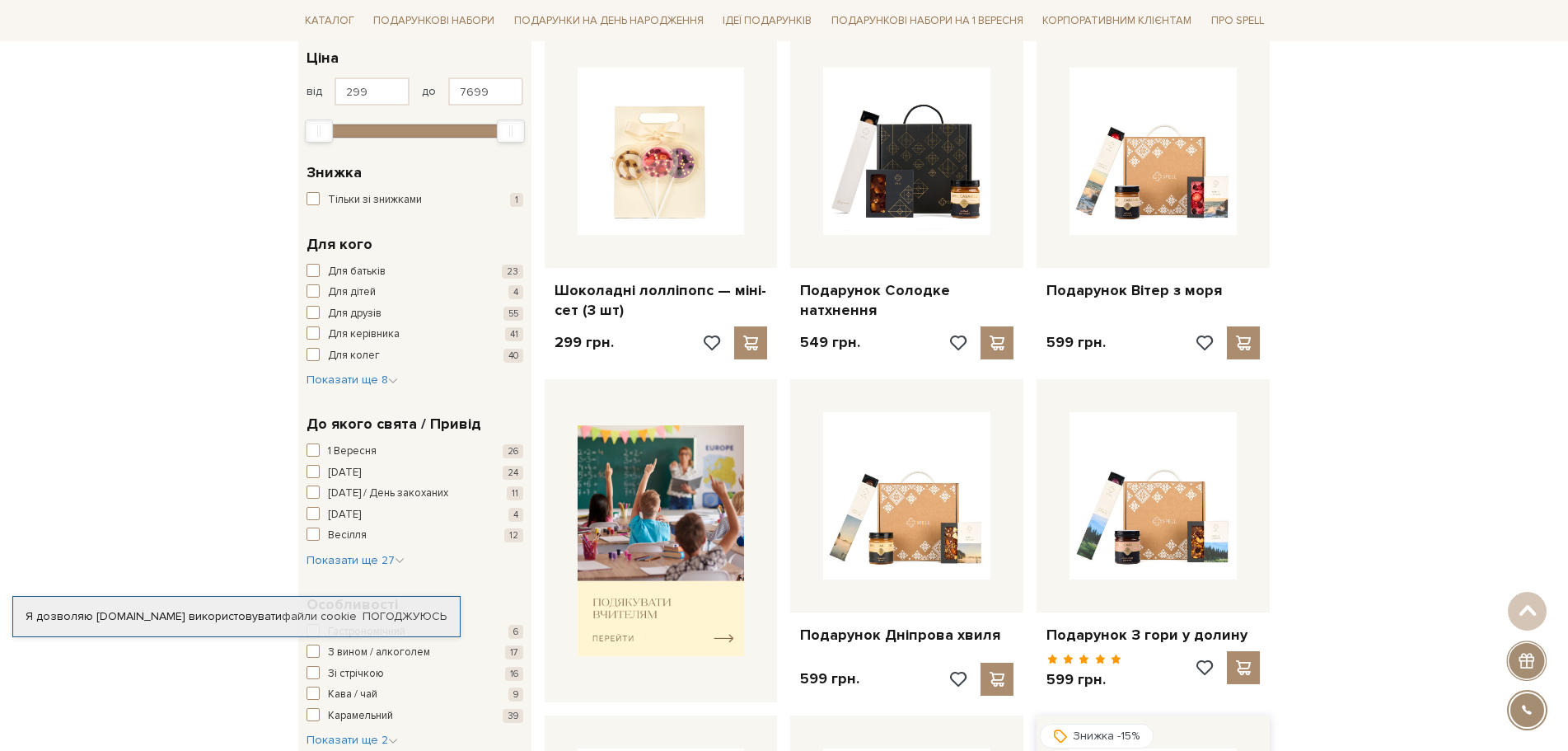
scroll to position [0, 0]
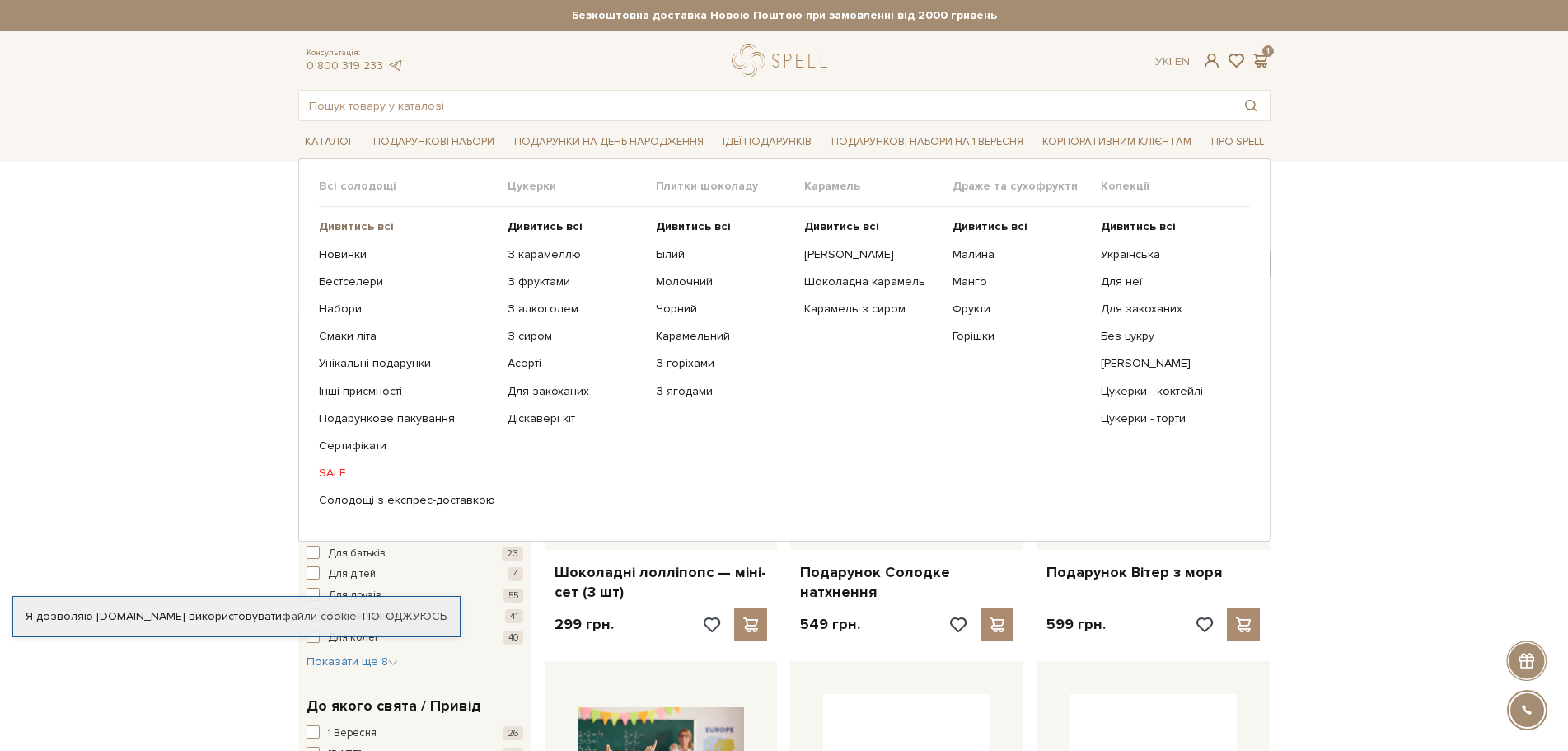
click at [352, 225] on b "Дивитись всі" at bounding box center [356, 226] width 75 height 14
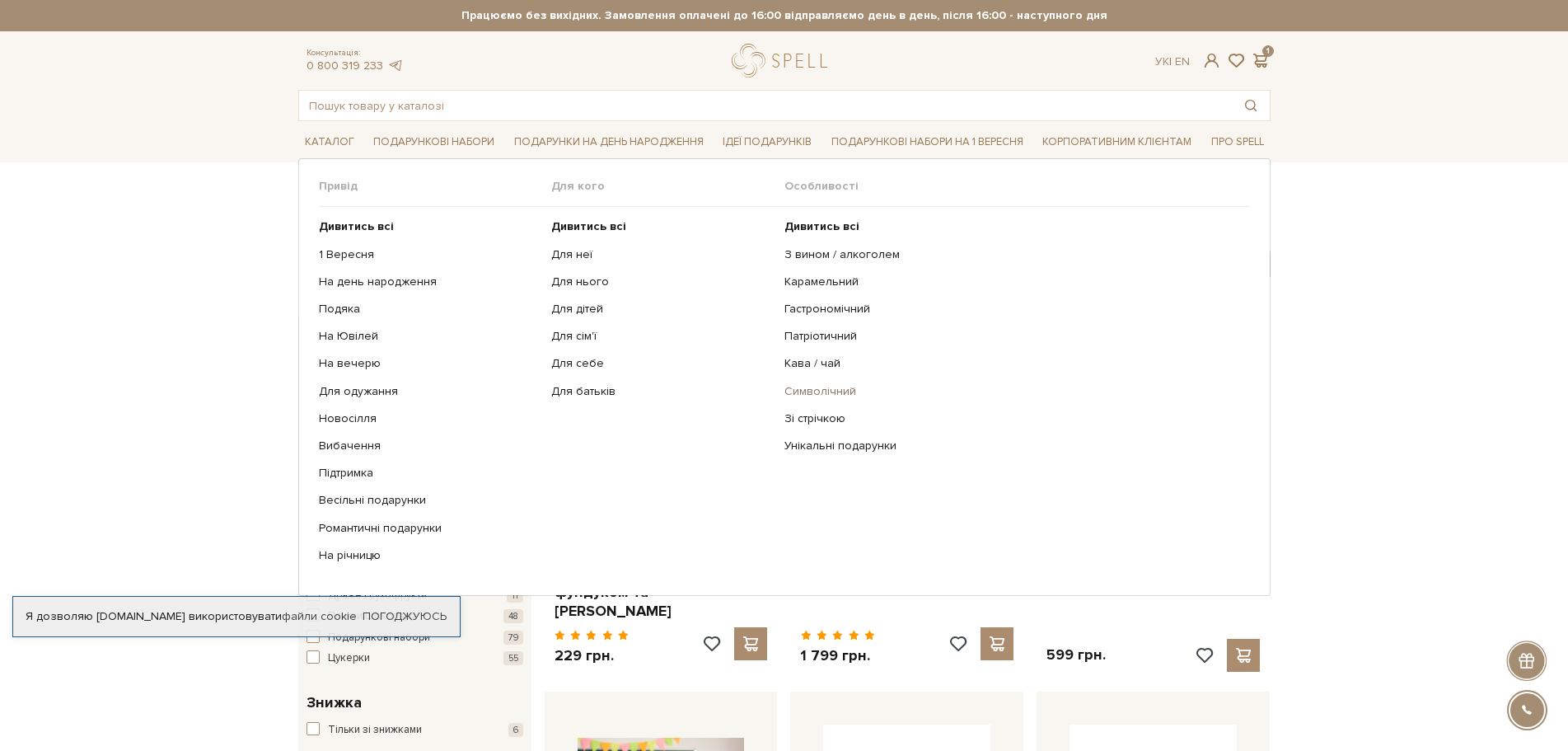
click at [810, 387] on link "Символічний" at bounding box center [1010, 392] width 453 height 15
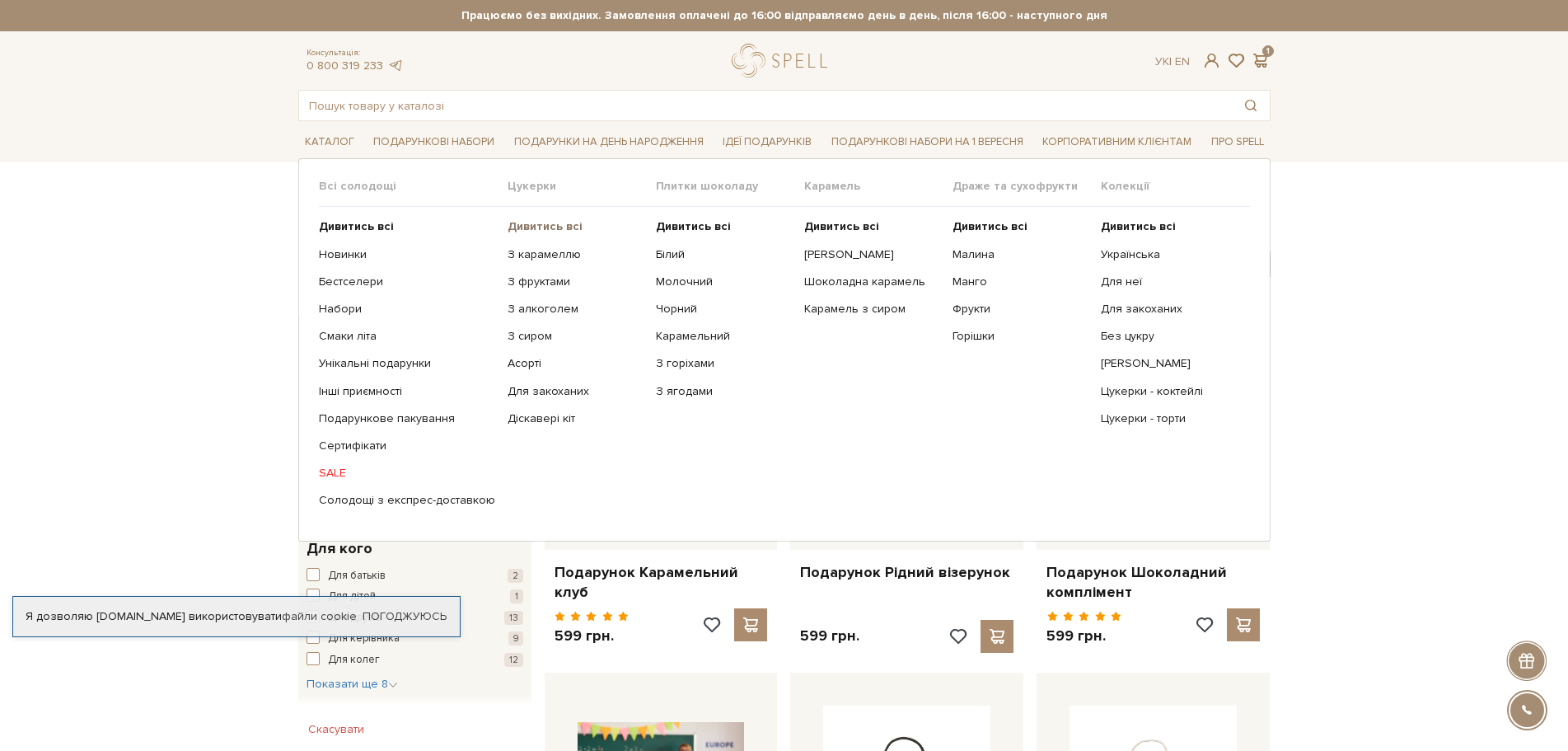
click at [517, 227] on b "Дивитись всі" at bounding box center [545, 226] width 75 height 14
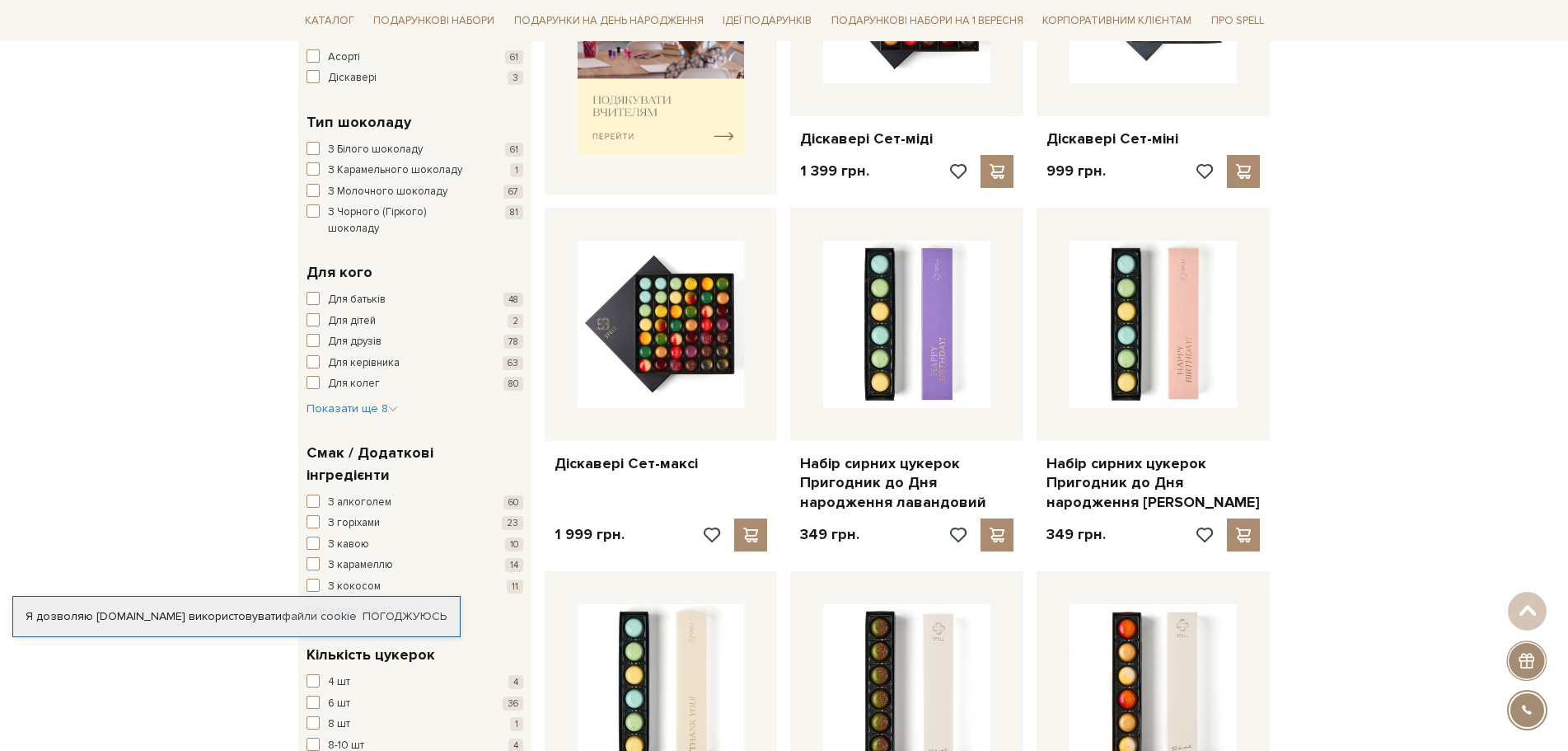
scroll to position [659, 0]
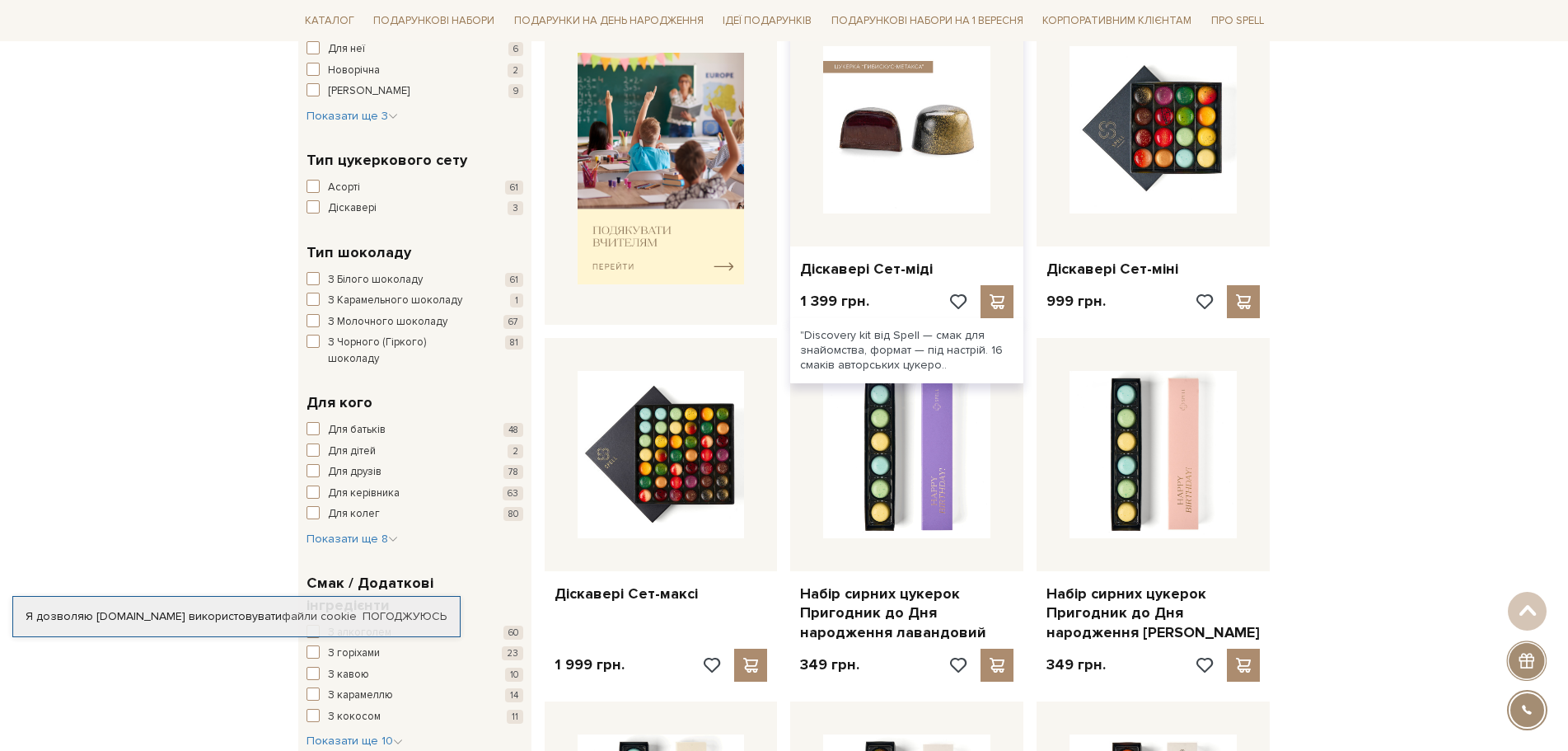
click at [906, 144] on img at bounding box center [906, 130] width 167 height 167
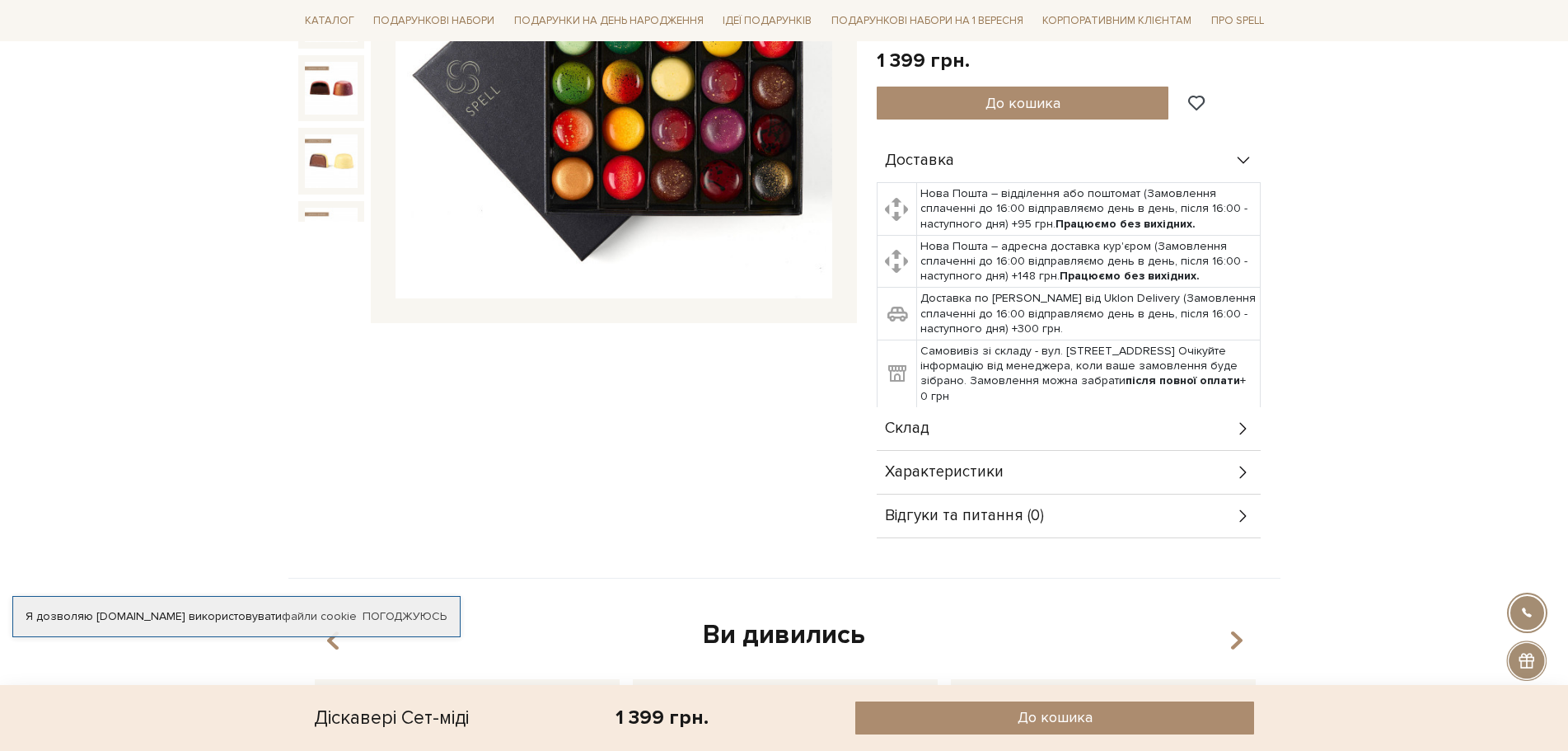
scroll to position [495, 0]
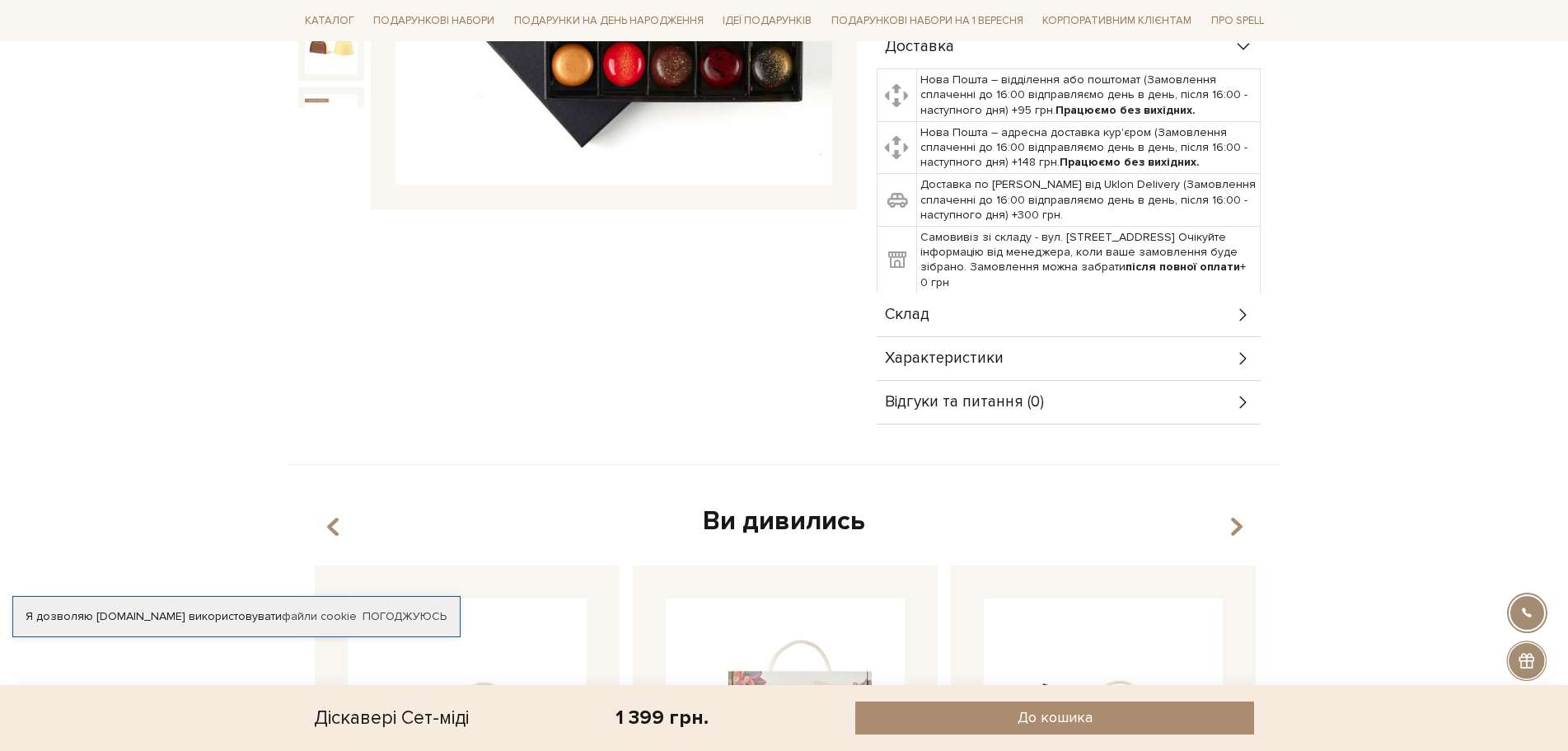
click at [1240, 306] on icon at bounding box center [1243, 314] width 18 height 18
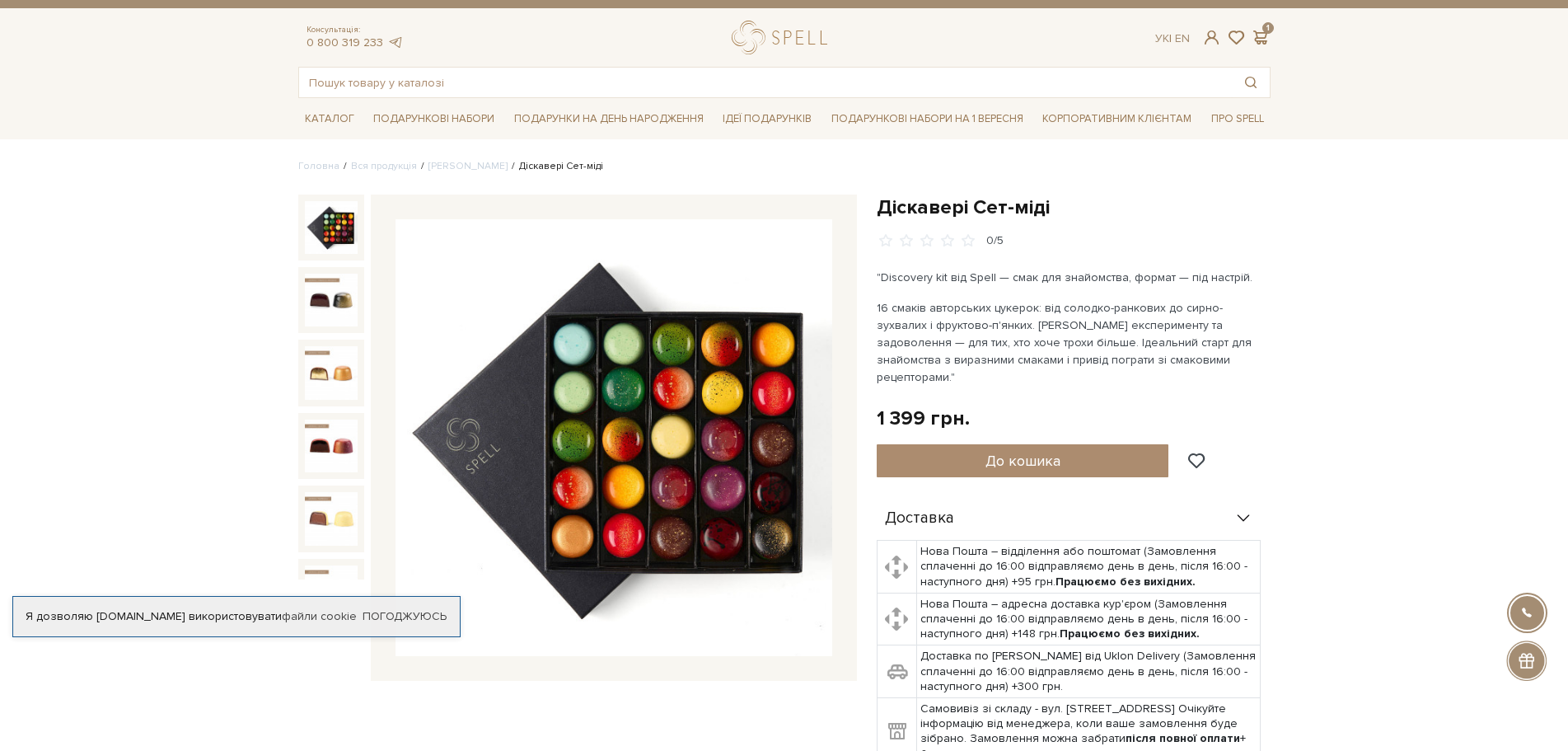
scroll to position [0, 0]
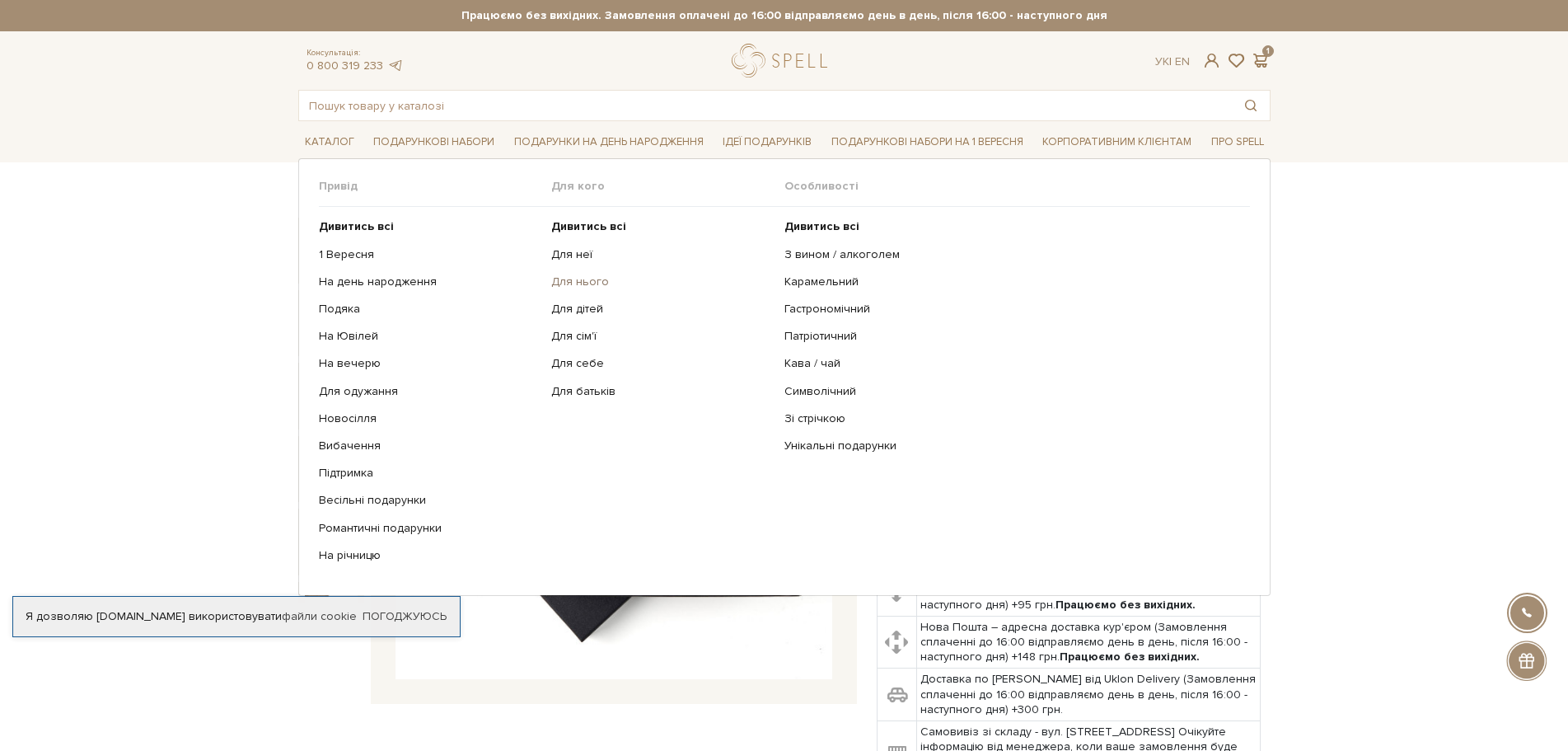
click at [586, 284] on link "Для нього" at bounding box center [661, 282] width 220 height 15
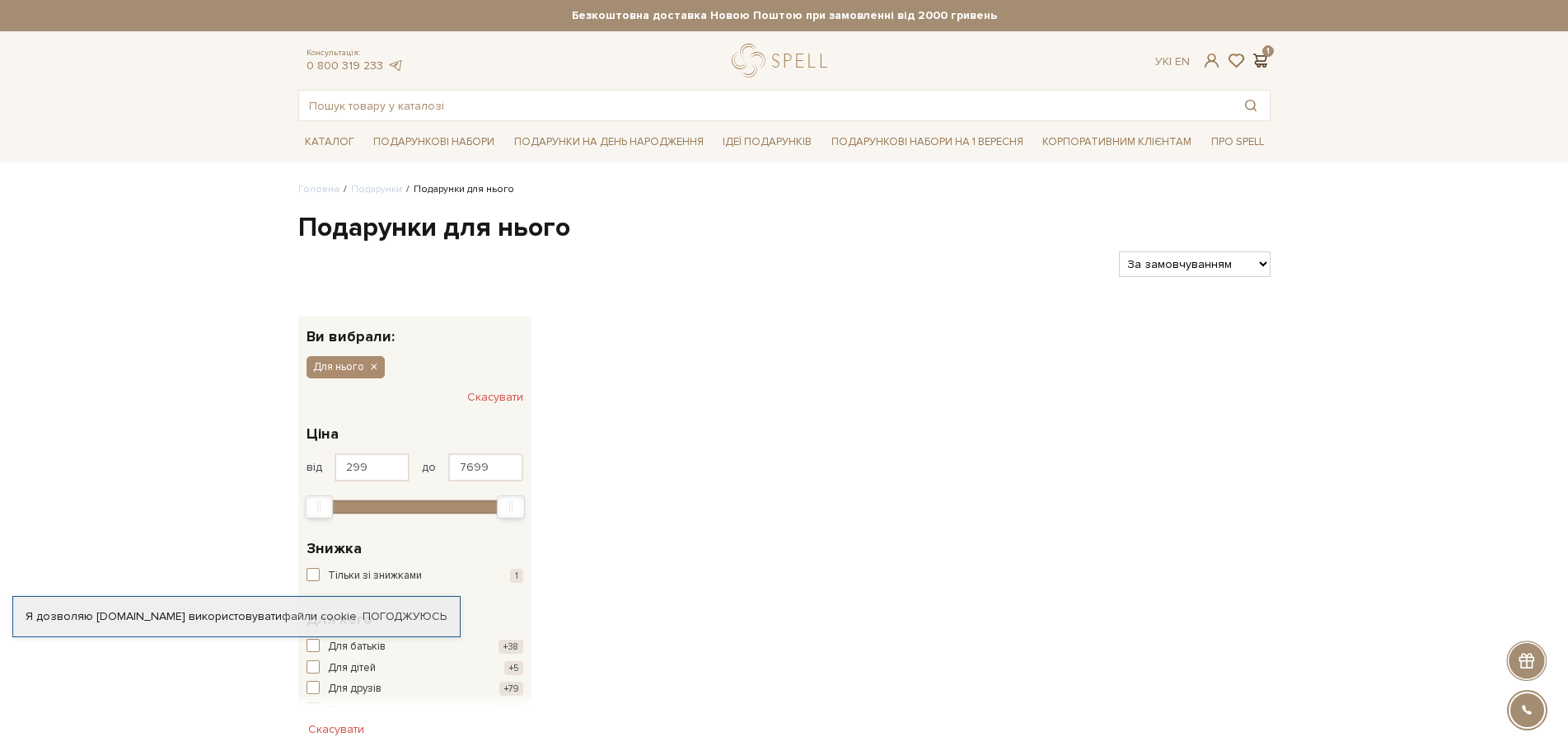
click at [1256, 52] on span at bounding box center [1260, 61] width 20 height 17
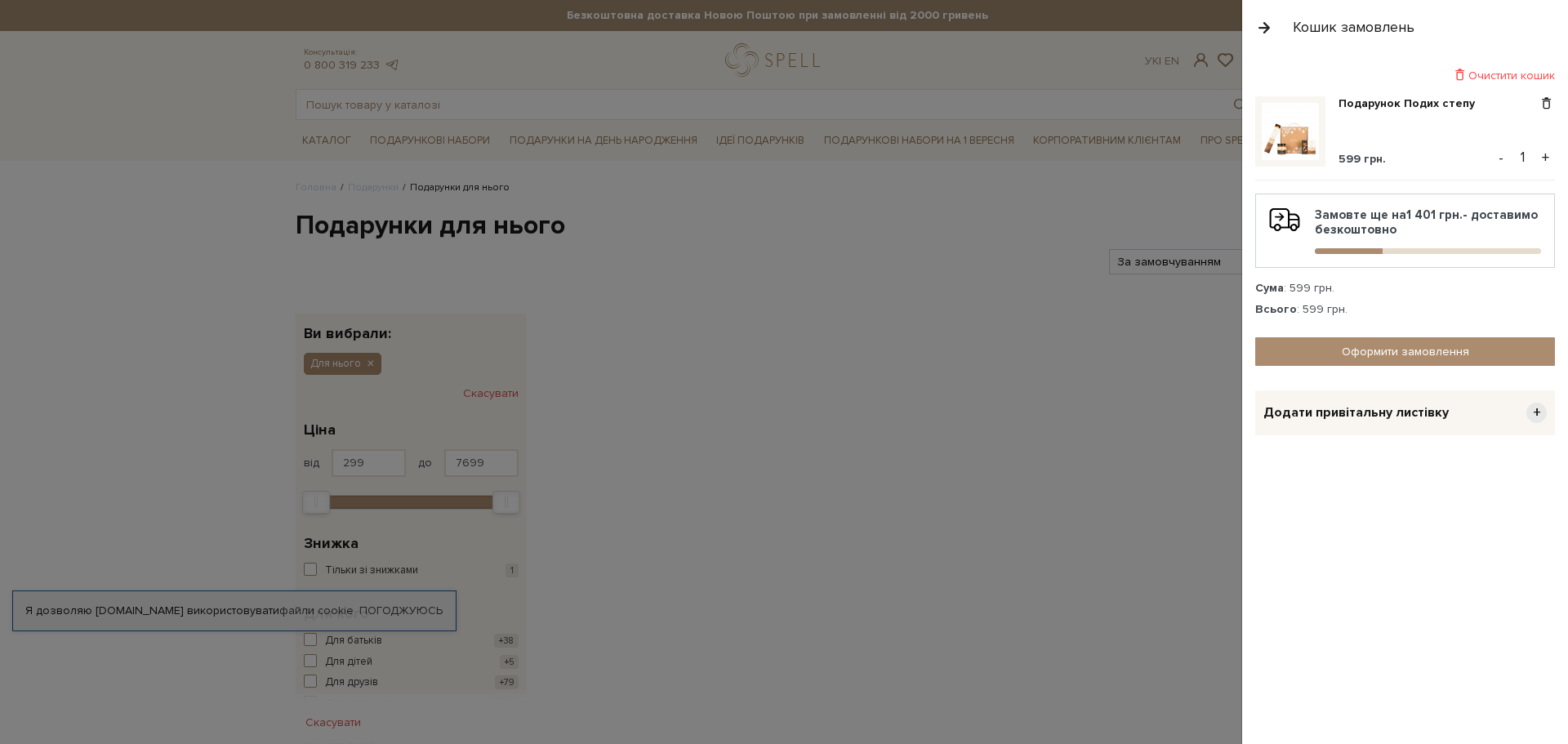
click at [1282, 127] on img at bounding box center [1290, 131] width 57 height 57
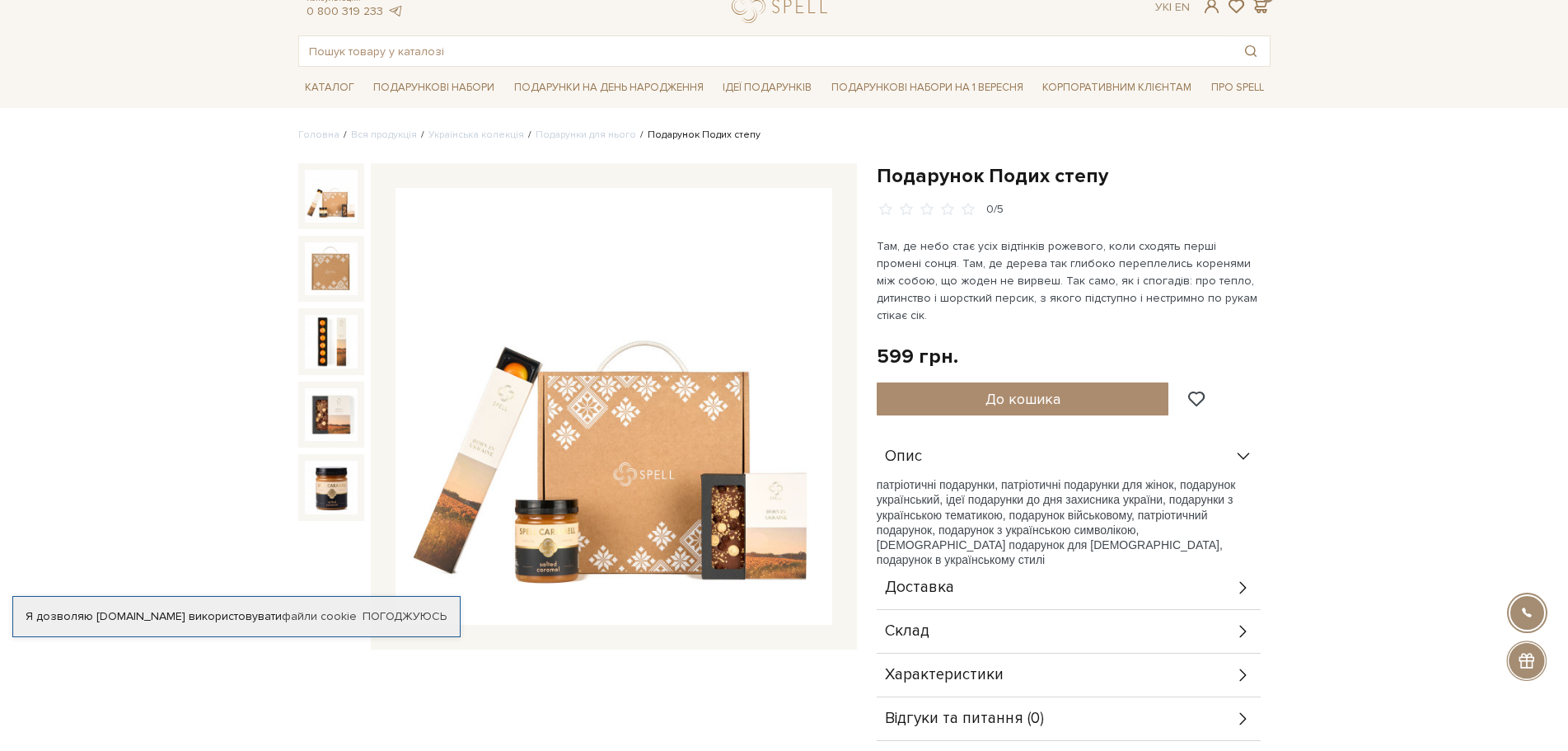
scroll to position [82, 0]
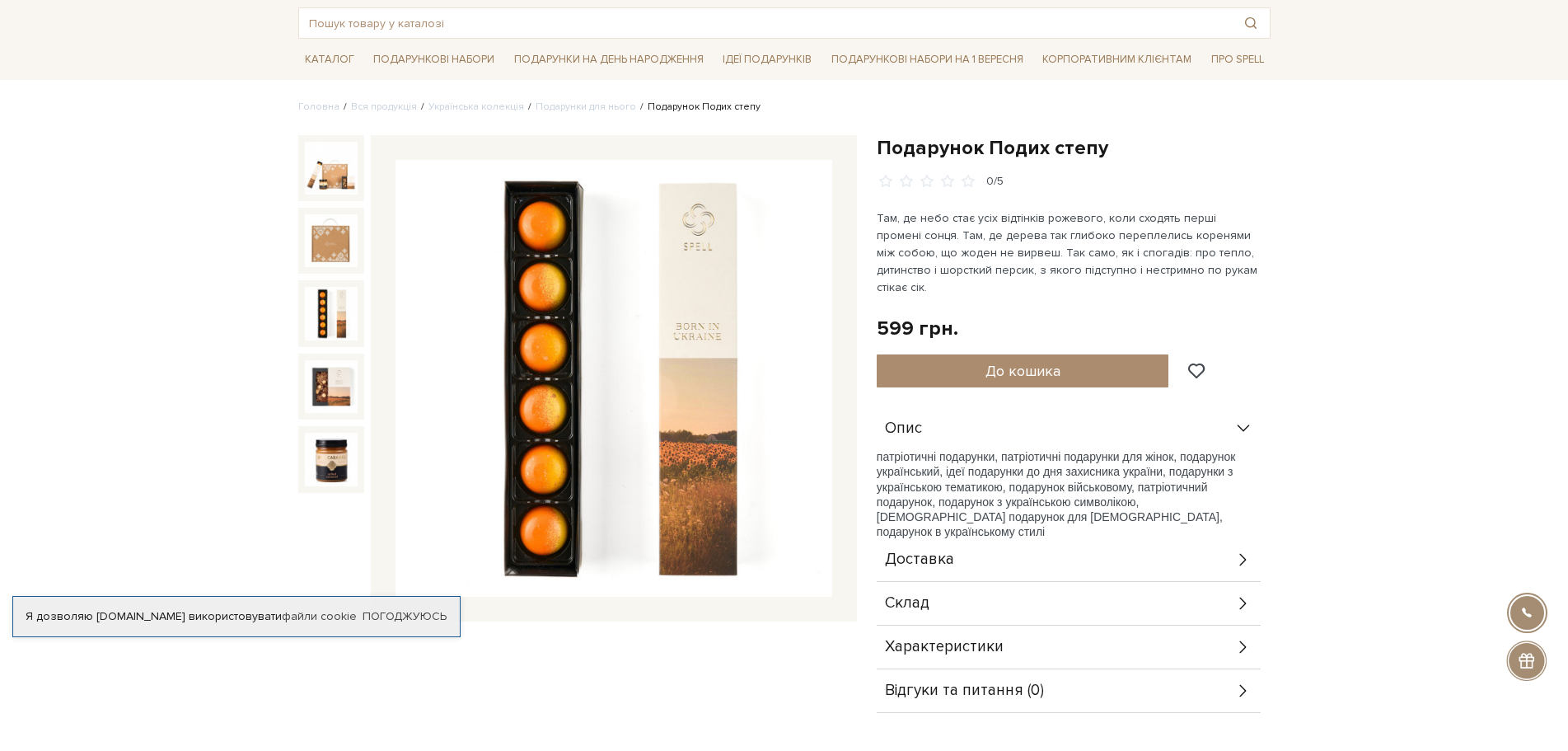
click at [319, 315] on img at bounding box center [331, 313] width 53 height 53
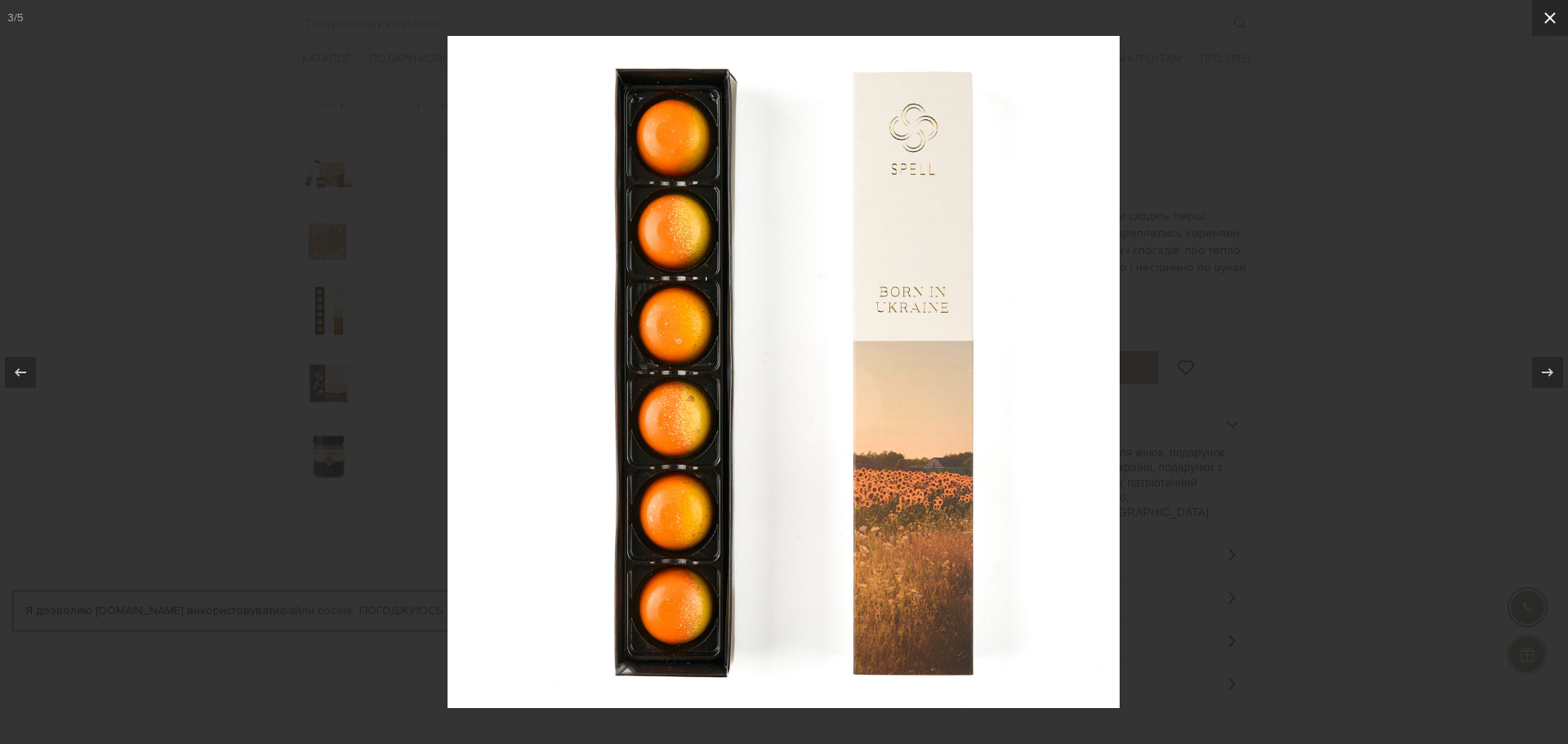
click at [1545, 13] on icon at bounding box center [1549, 18] width 11 height 11
